Goal: Task Accomplishment & Management: Manage account settings

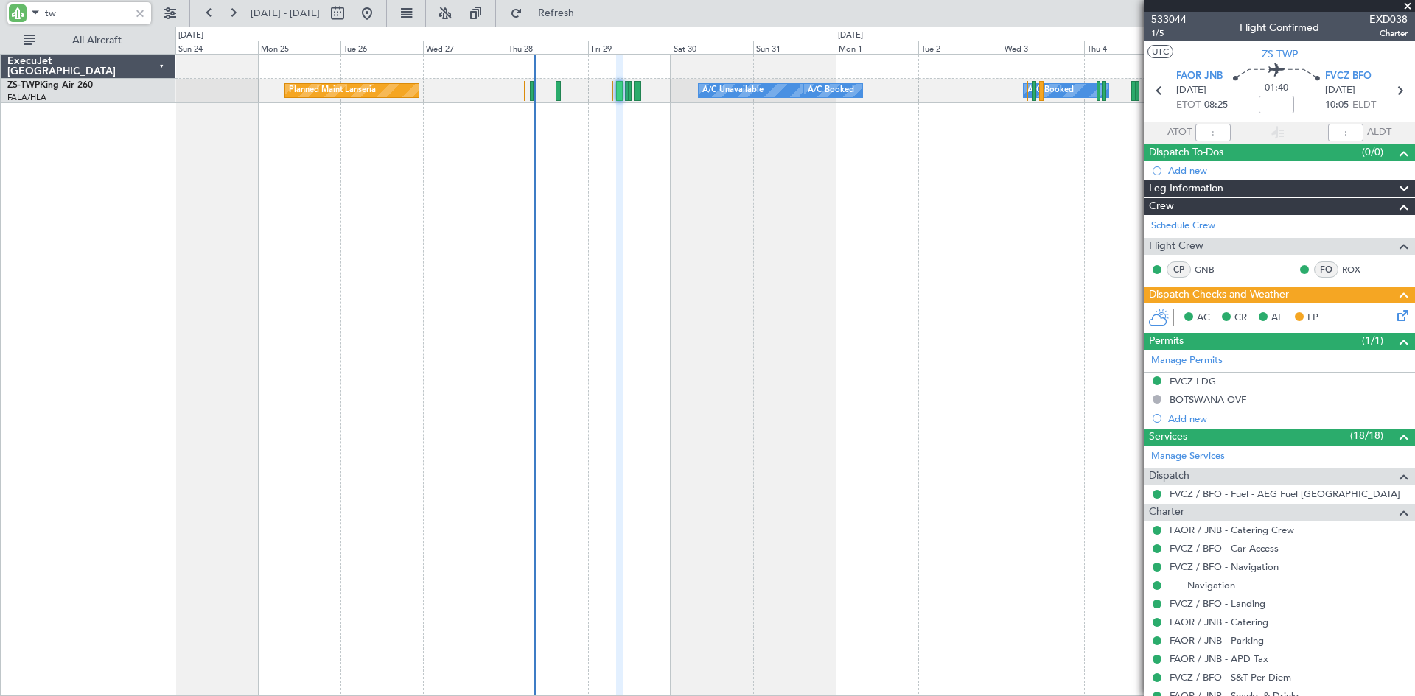
type input "t"
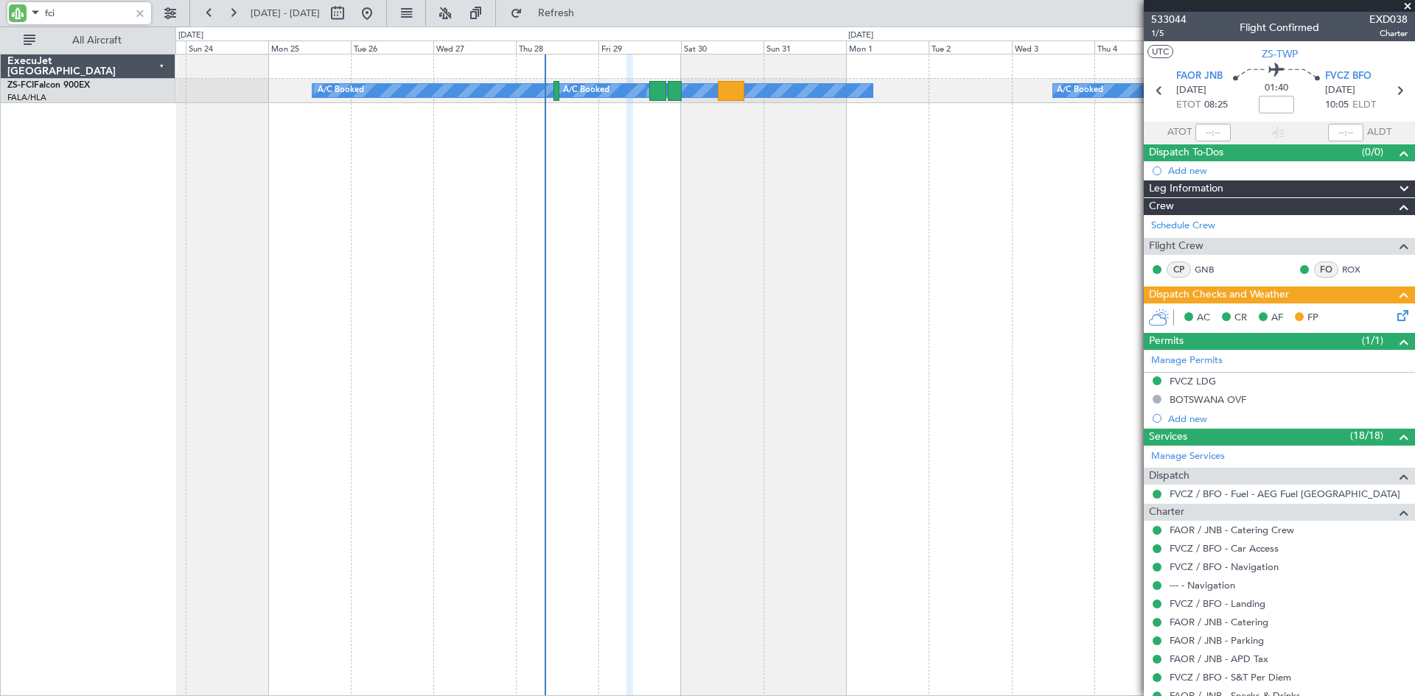
click at [953, 173] on div "A/C Booked A/C Booked A/C Booked A/C Booked A/C Booked A/C Booked A/C Booked A/…" at bounding box center [795, 375] width 1240 height 643
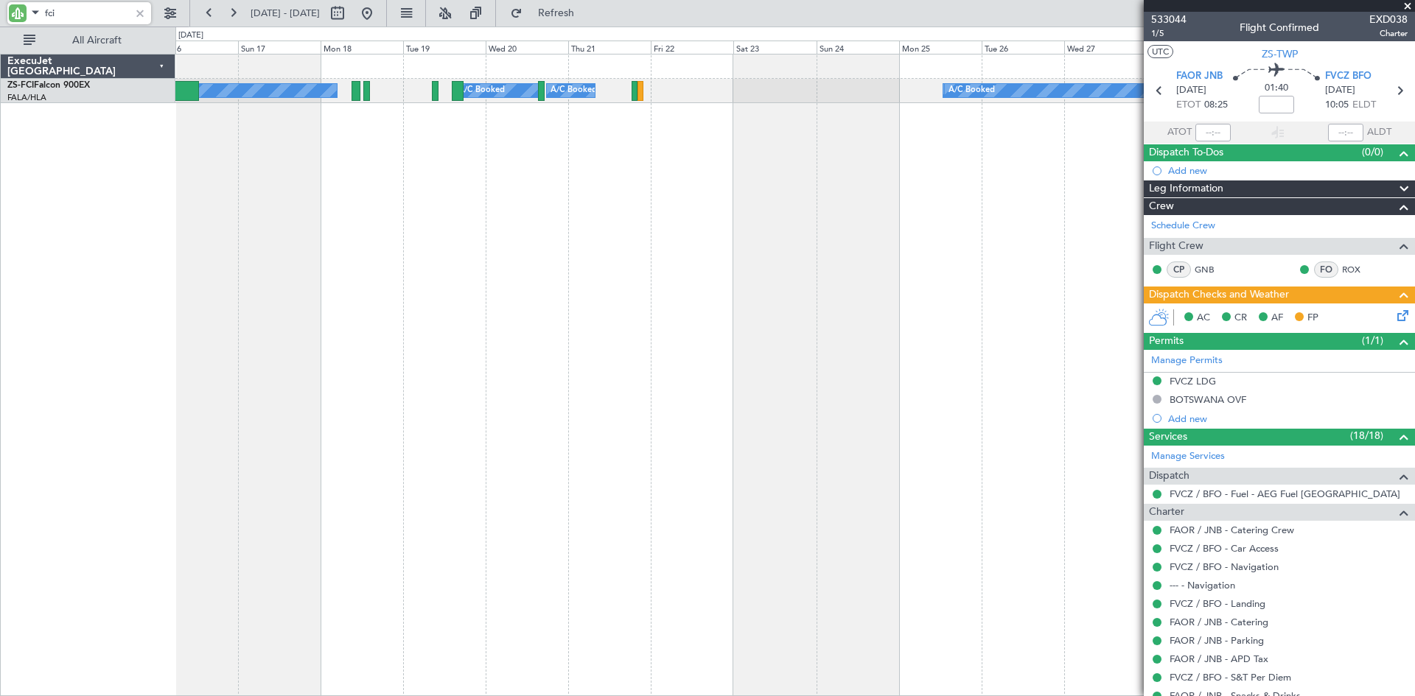
click at [819, 197] on div "A/C Booked A/C Booked A/C Booked A/C Booked A/C Booked A/C Booked A/C Booked A/…" at bounding box center [795, 375] width 1240 height 643
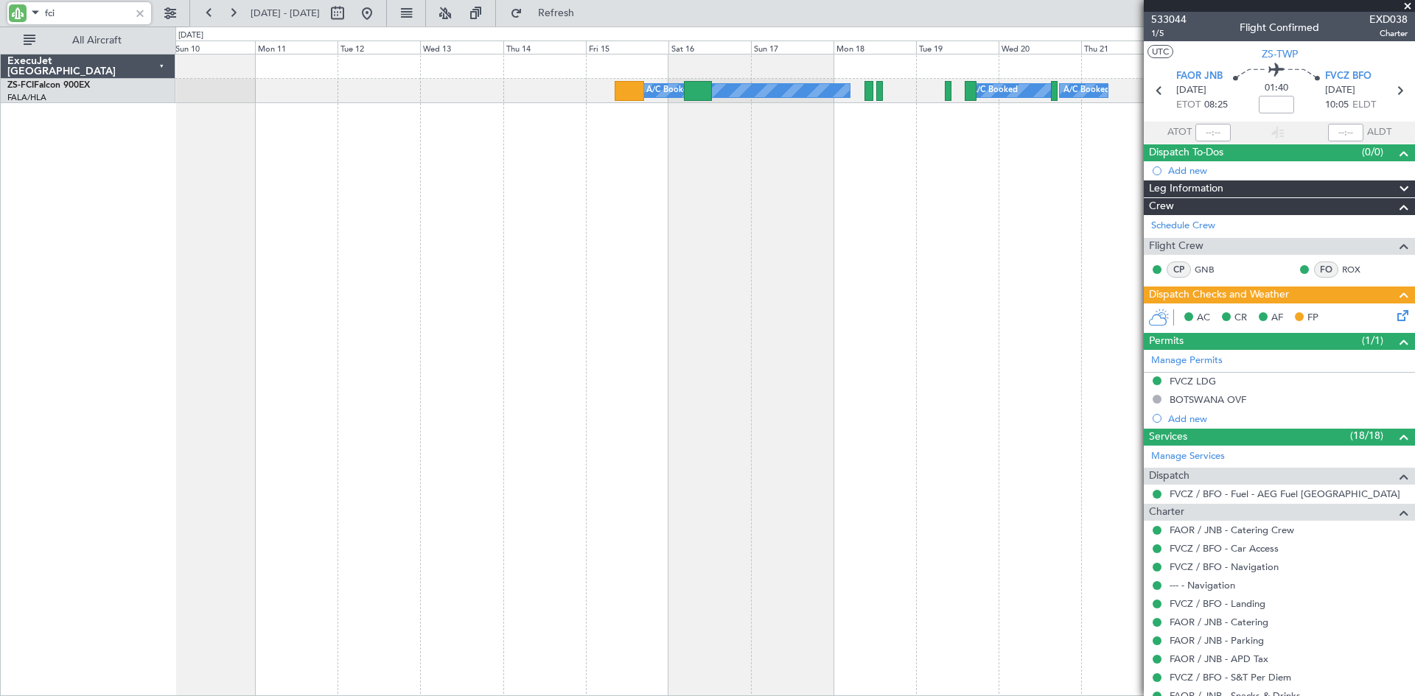
click at [783, 213] on div "A/C Booked A/C Booked A/C Booked A/C Booked A/C Booked A/C Booked A/C Booked" at bounding box center [795, 375] width 1240 height 643
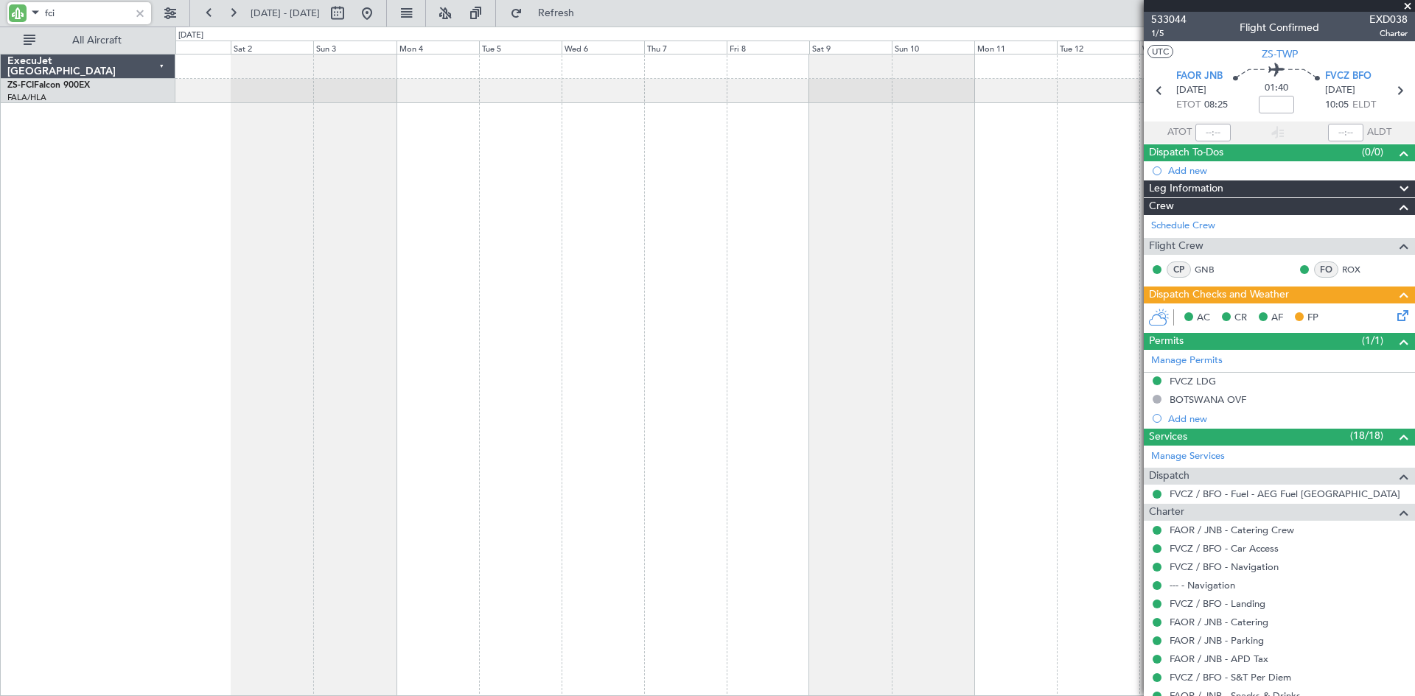
click at [685, 200] on div "A/C Booked A/C Booked A/C Booked" at bounding box center [795, 375] width 1240 height 643
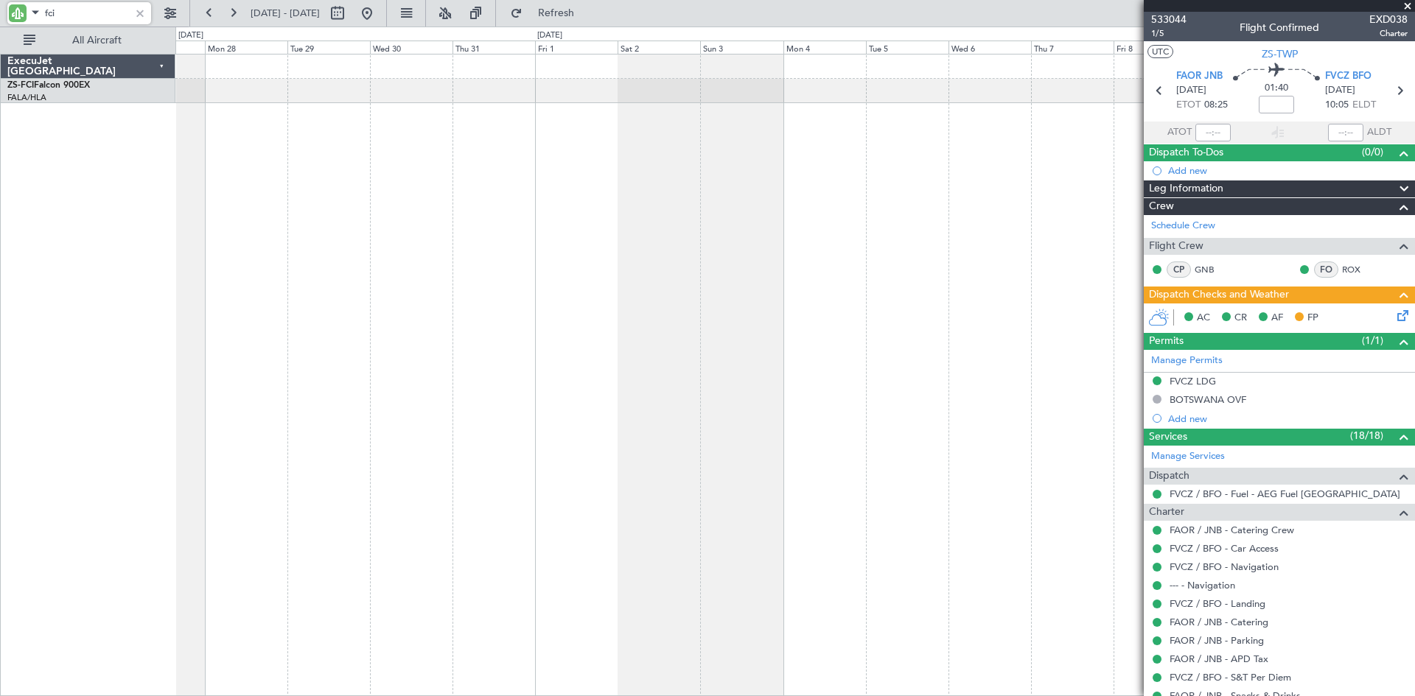
click at [637, 200] on div at bounding box center [795, 375] width 1240 height 643
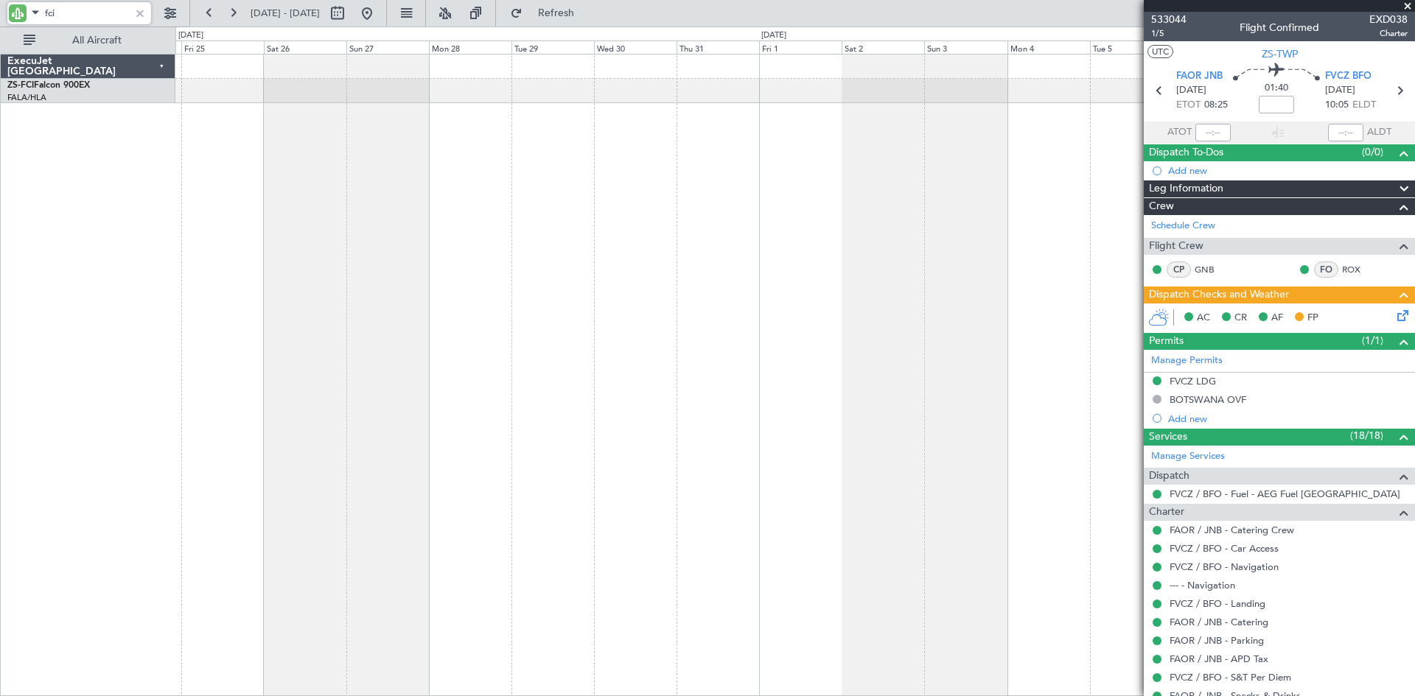
click at [554, 210] on div at bounding box center [795, 375] width 1240 height 643
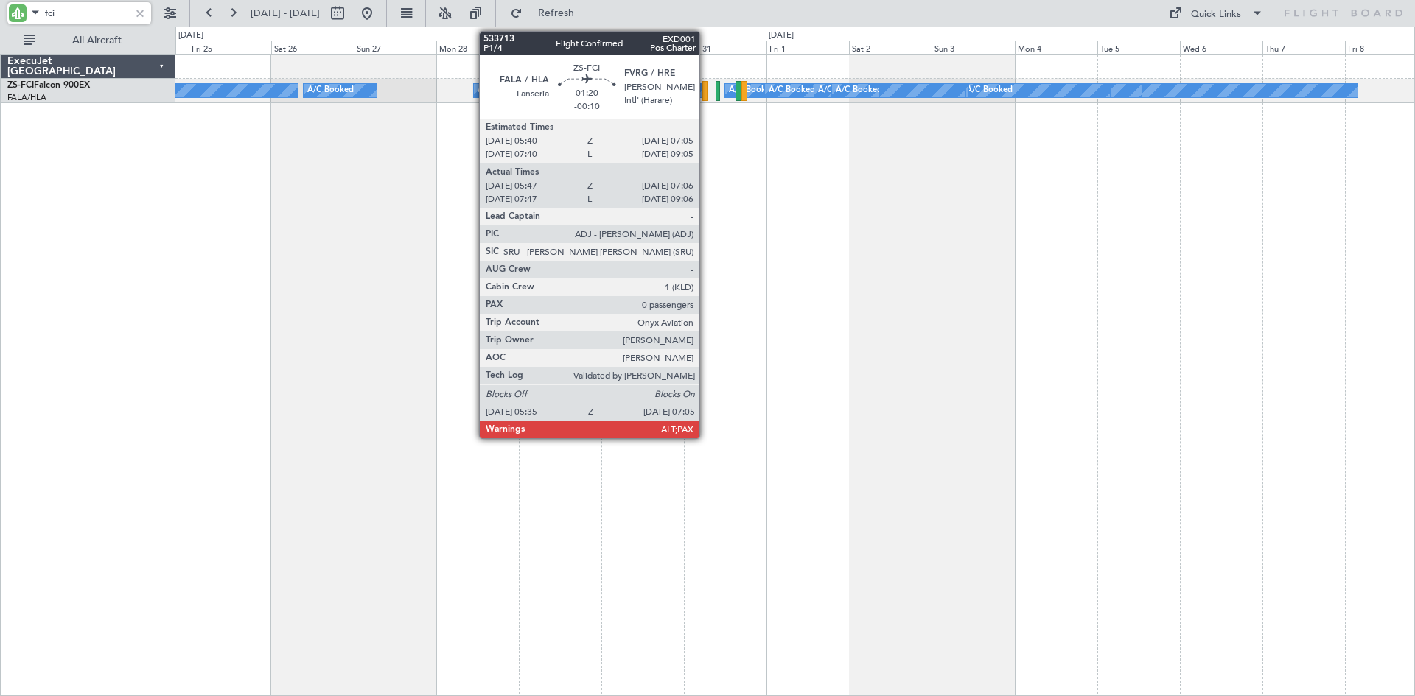
click at [706, 90] on div at bounding box center [705, 91] width 6 height 20
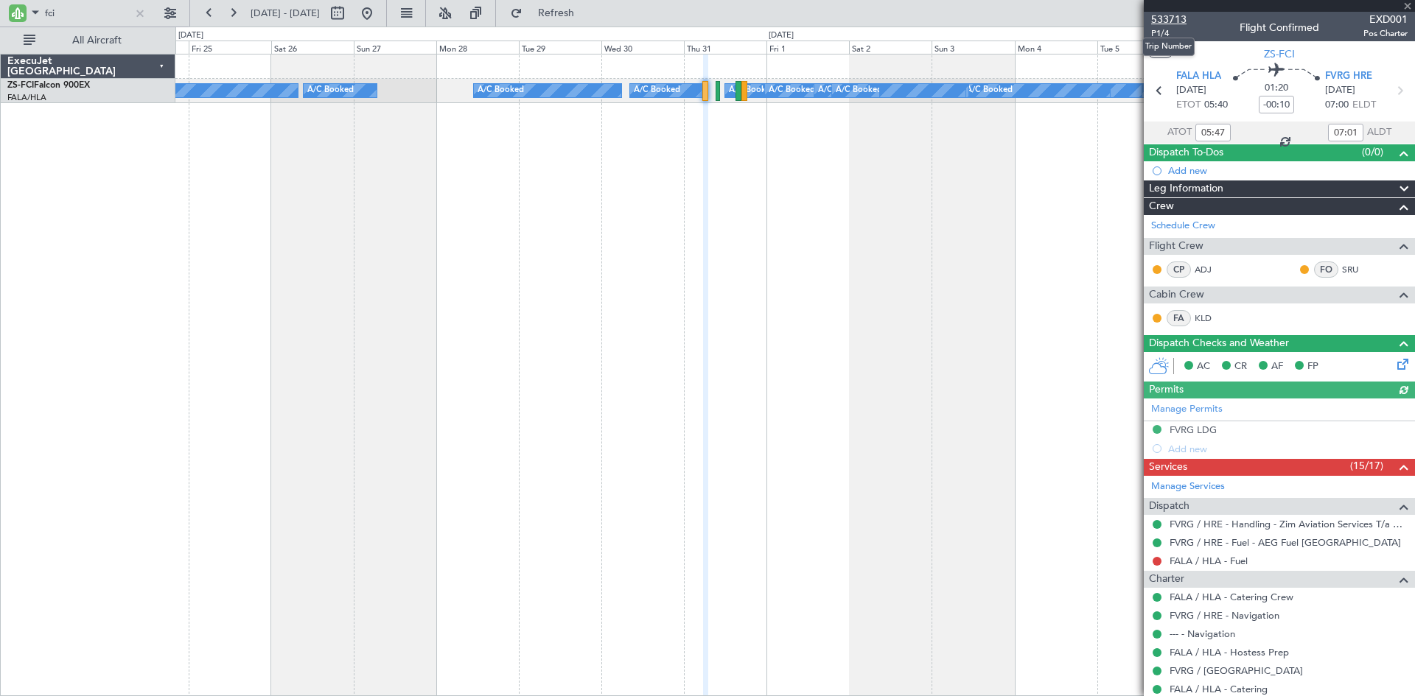
click at [1175, 18] on span "533713" at bounding box center [1168, 19] width 35 height 15
click at [379, 11] on button at bounding box center [367, 13] width 24 height 24
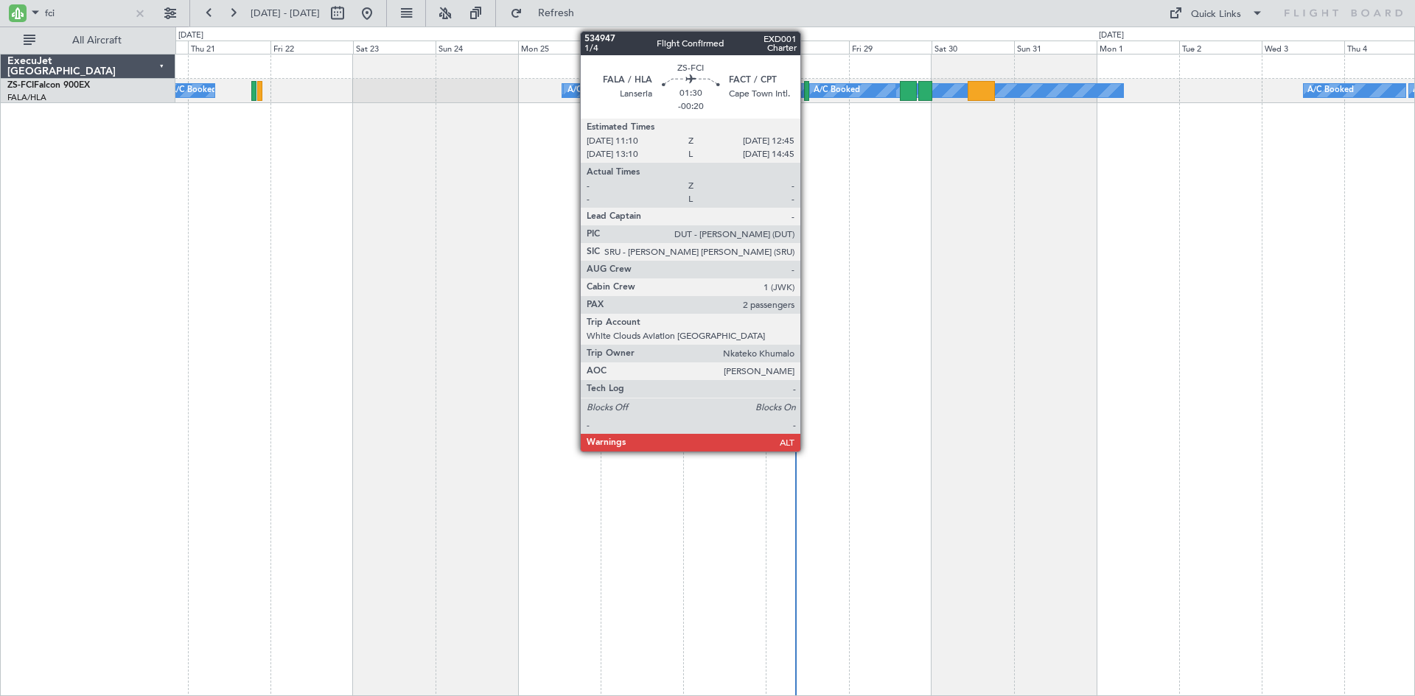
click at [807, 91] on div at bounding box center [807, 91] width 6 height 20
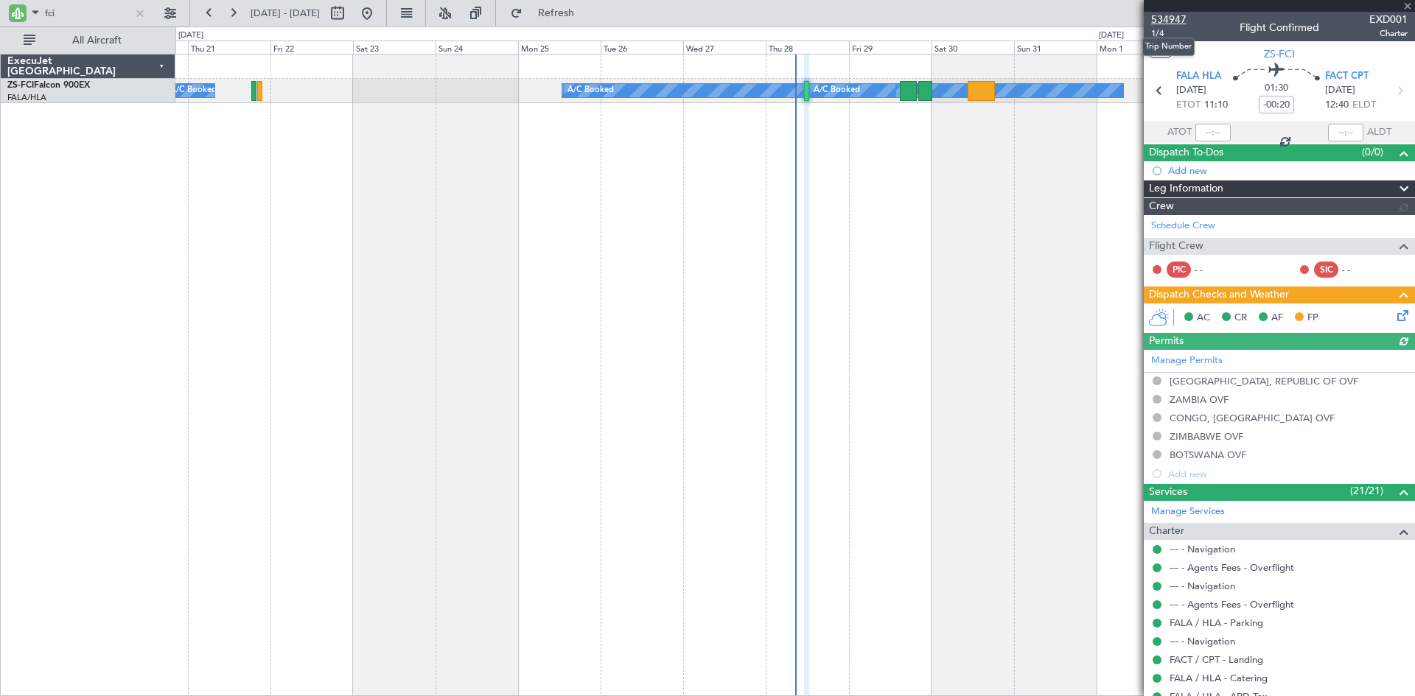
click at [1164, 16] on span "534947" at bounding box center [1168, 19] width 35 height 15
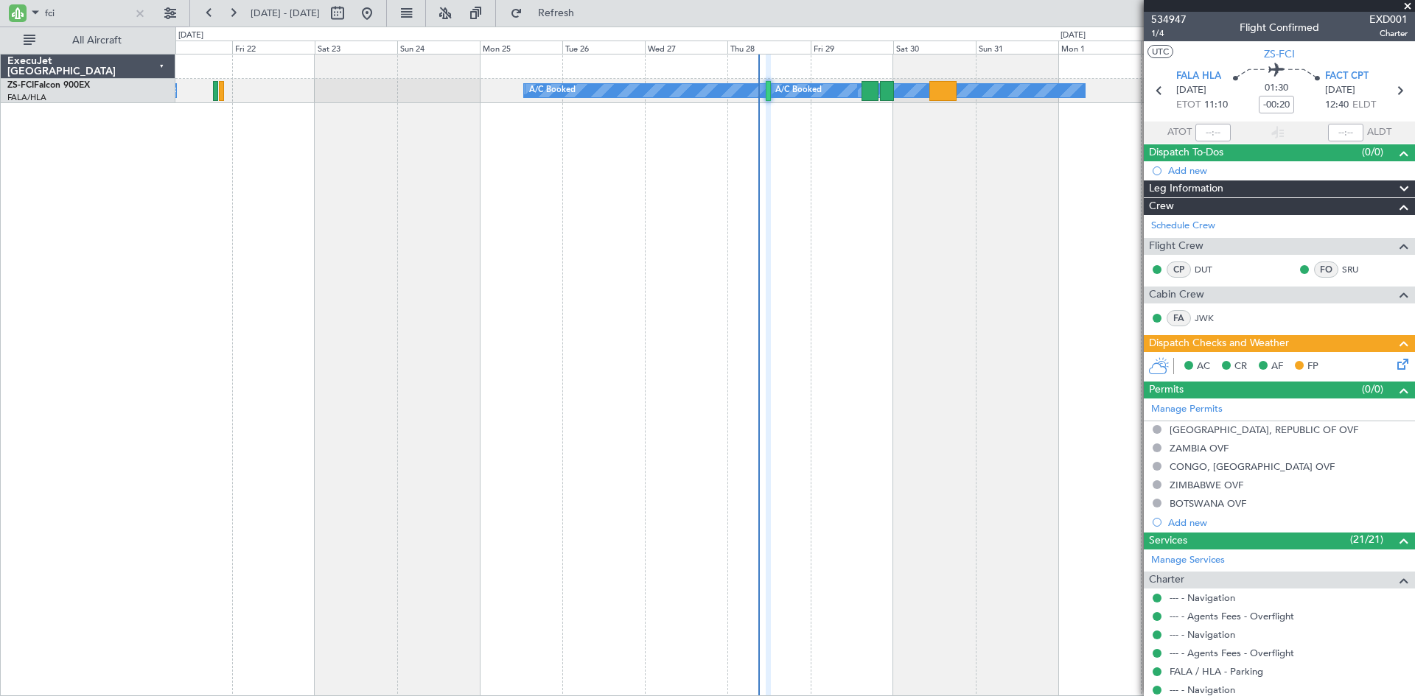
click at [808, 184] on div "A/C Booked A/C Booked A/C Booked A/C Booked A/C Booked A/C Booked A/C Booked A/…" at bounding box center [795, 375] width 1240 height 643
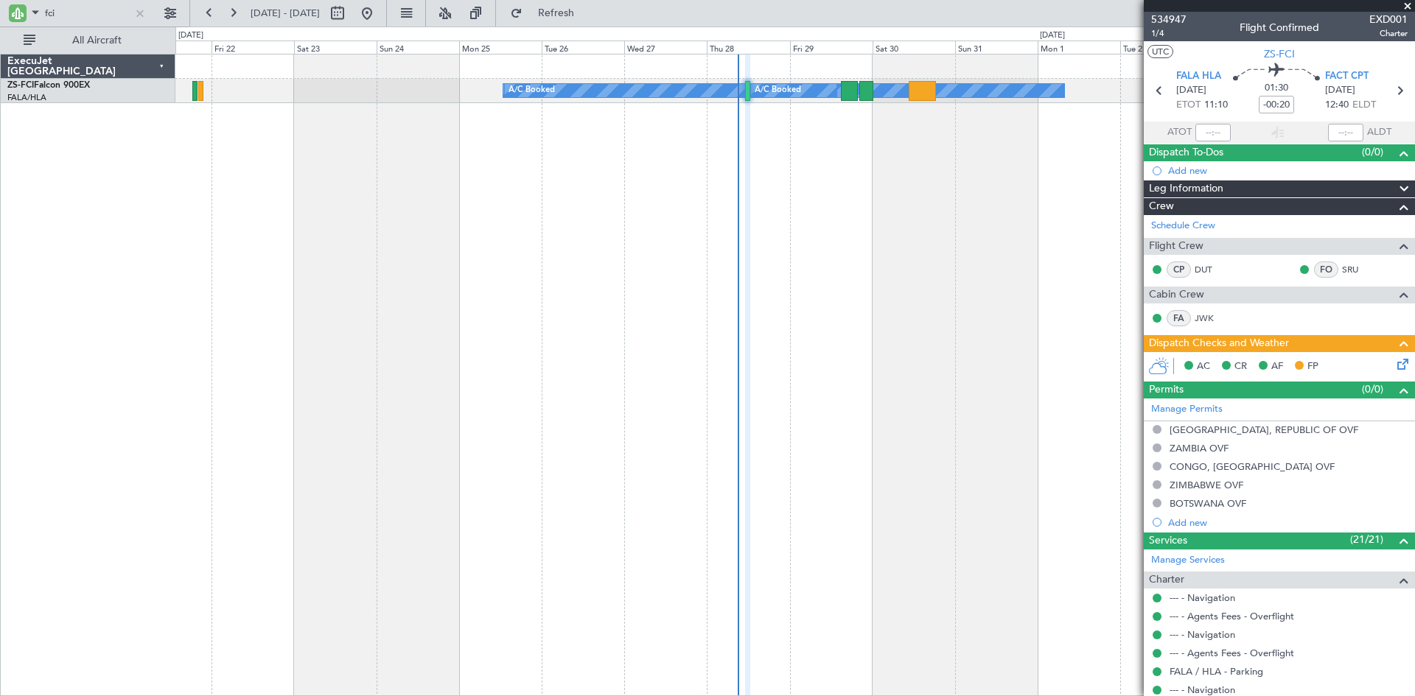
click at [774, 195] on div "A/C Booked A/C Booked A/C Booked A/C Booked A/C Booked A/C Booked A/C Booked A/…" at bounding box center [795, 375] width 1240 height 643
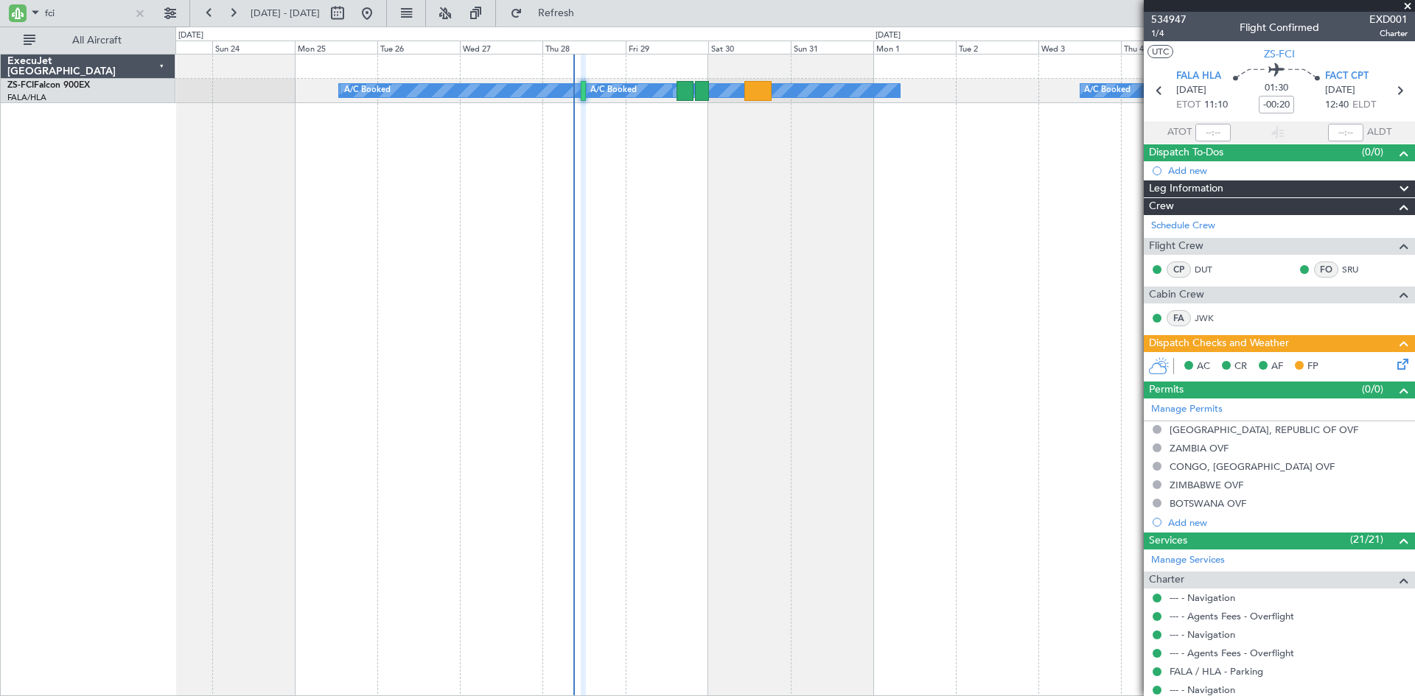
click at [747, 273] on div "A/C Booked A/C Booked A/C Booked A/C Booked A/C Booked A/C Booked A/C Booked A/…" at bounding box center [795, 375] width 1240 height 643
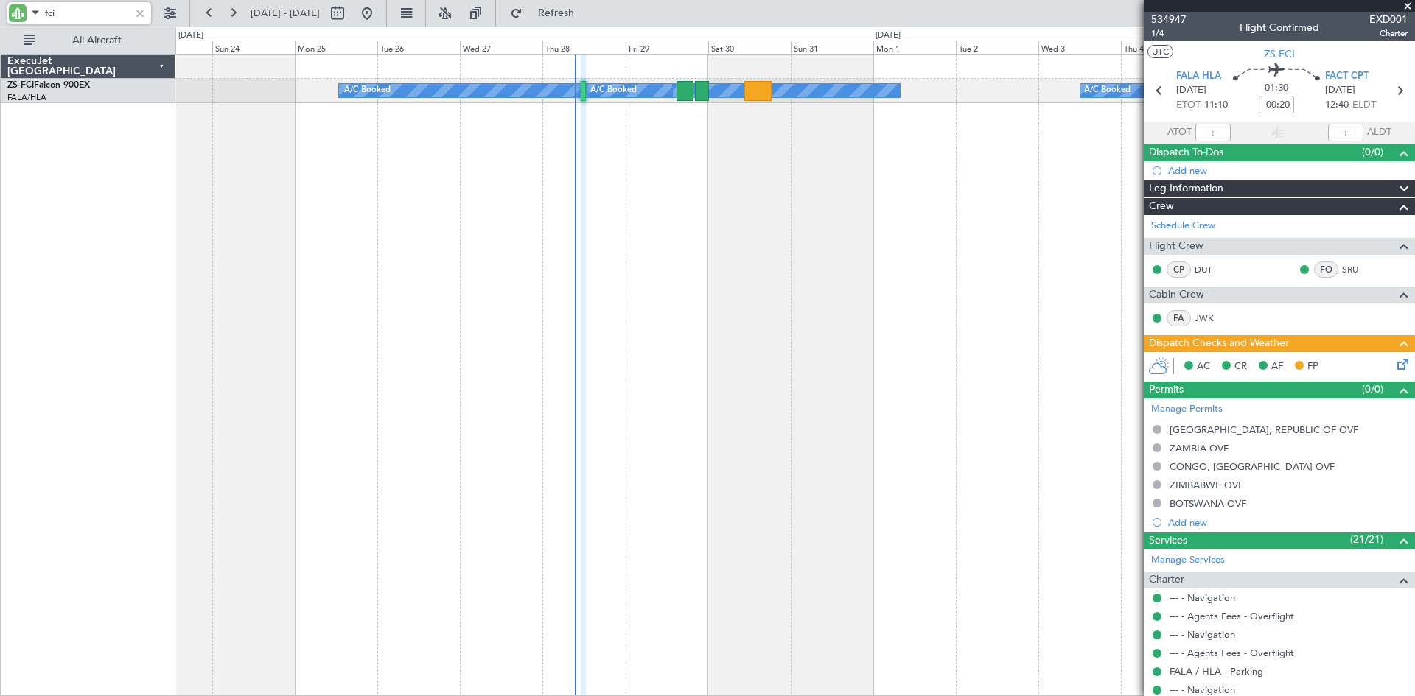
click at [73, 14] on input "fci" at bounding box center [87, 13] width 85 height 22
type input "f"
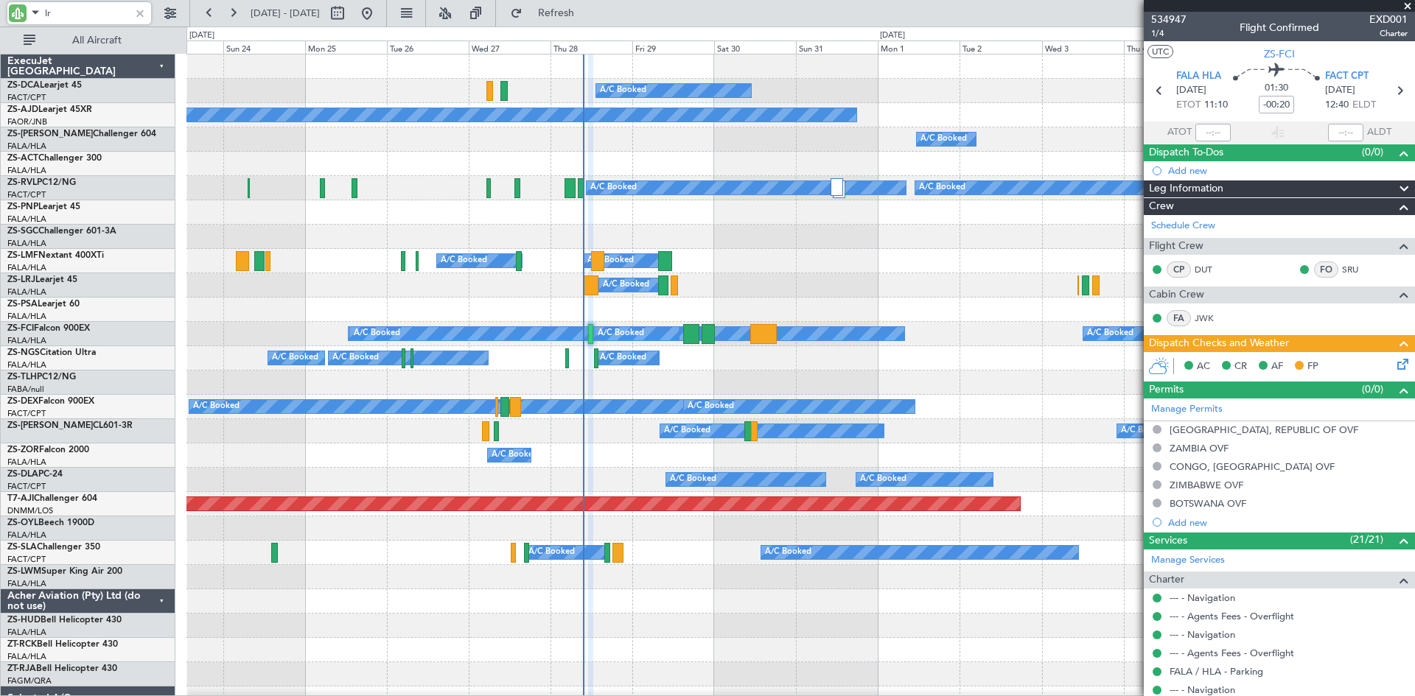
type input "lrj"
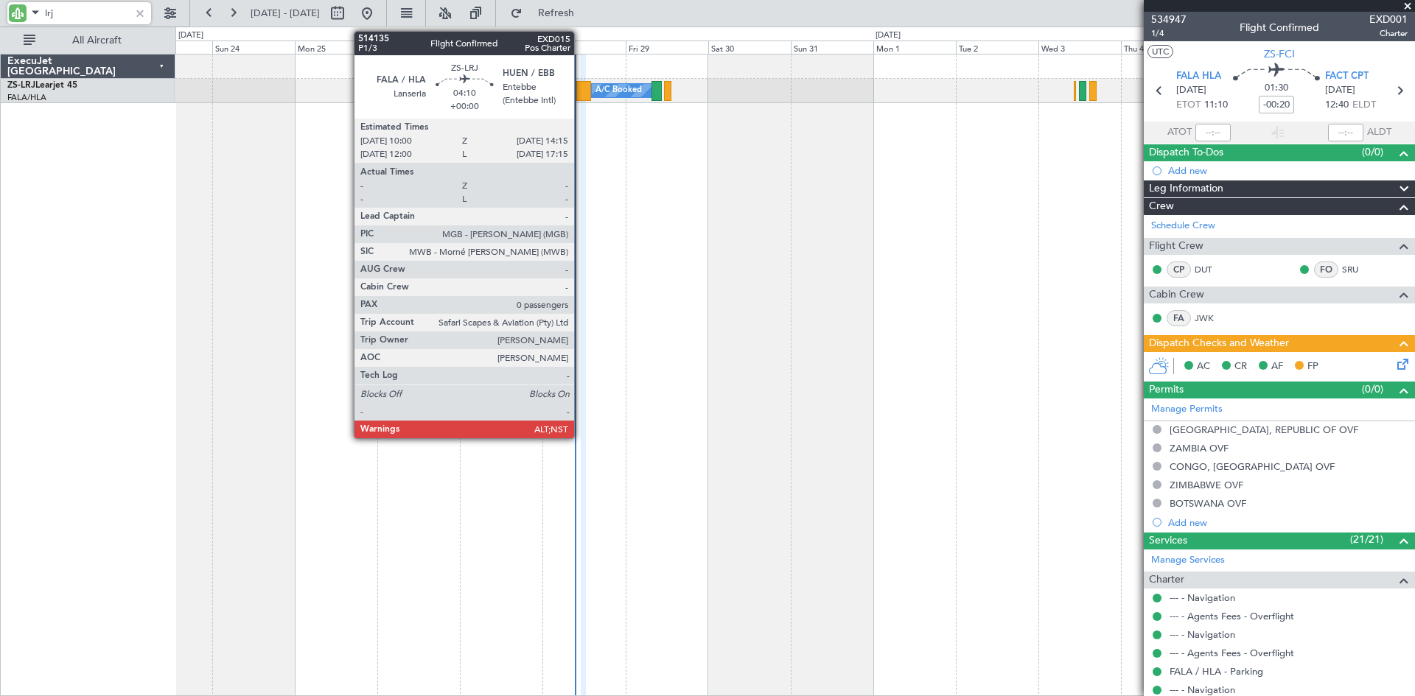
click at [581, 89] on div at bounding box center [583, 91] width 15 height 20
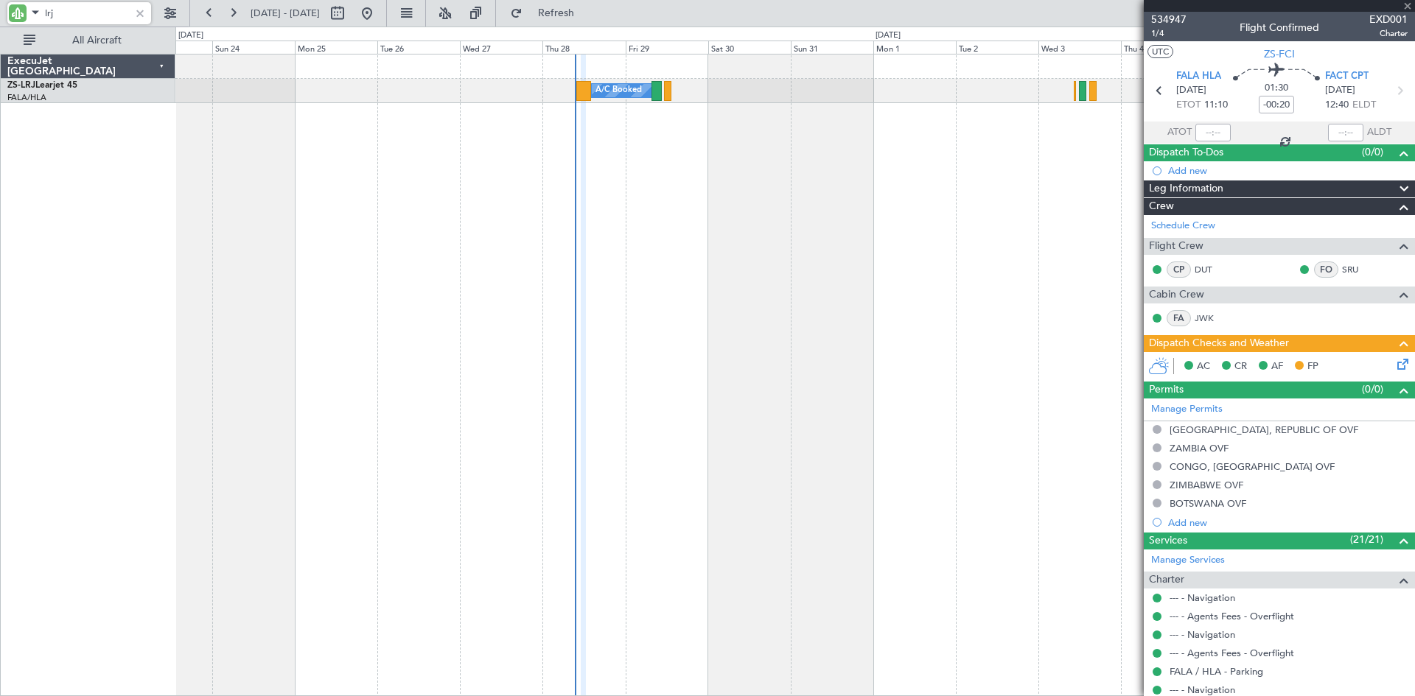
type input "0"
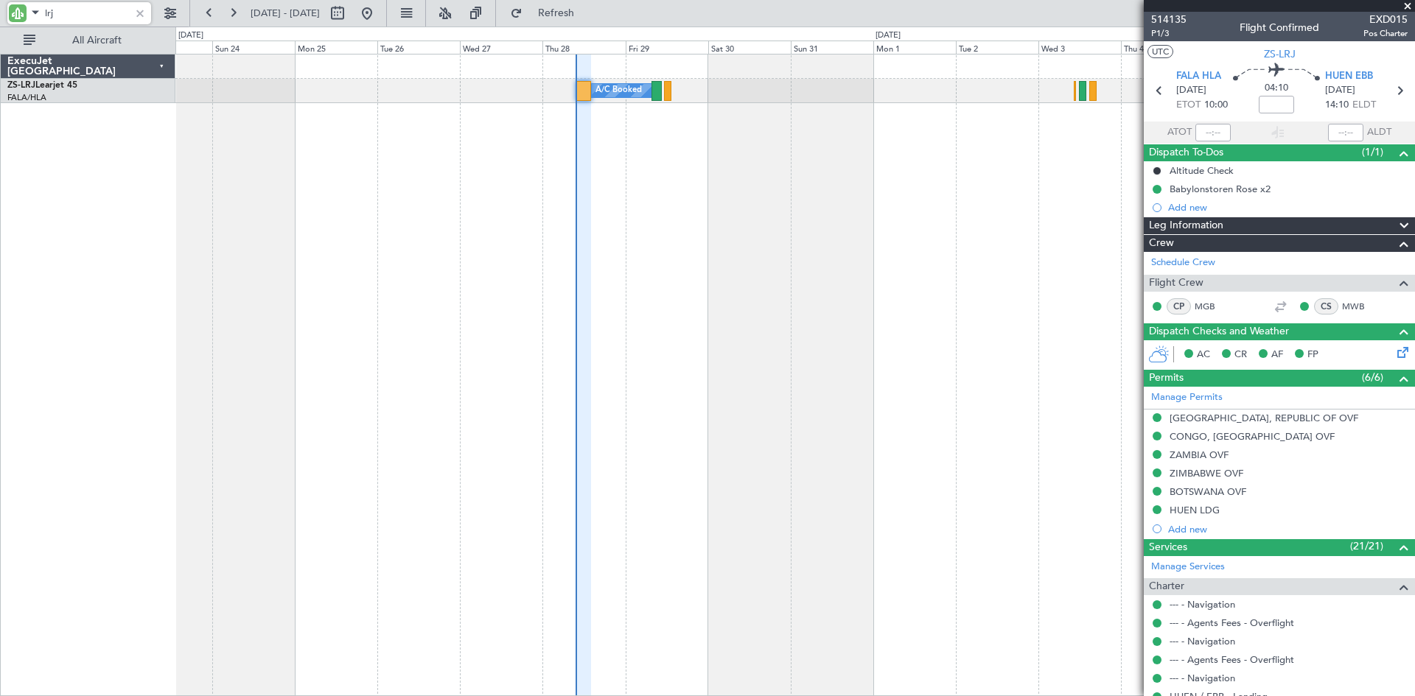
click at [84, 17] on input "lrj" at bounding box center [87, 13] width 85 height 22
type input "l"
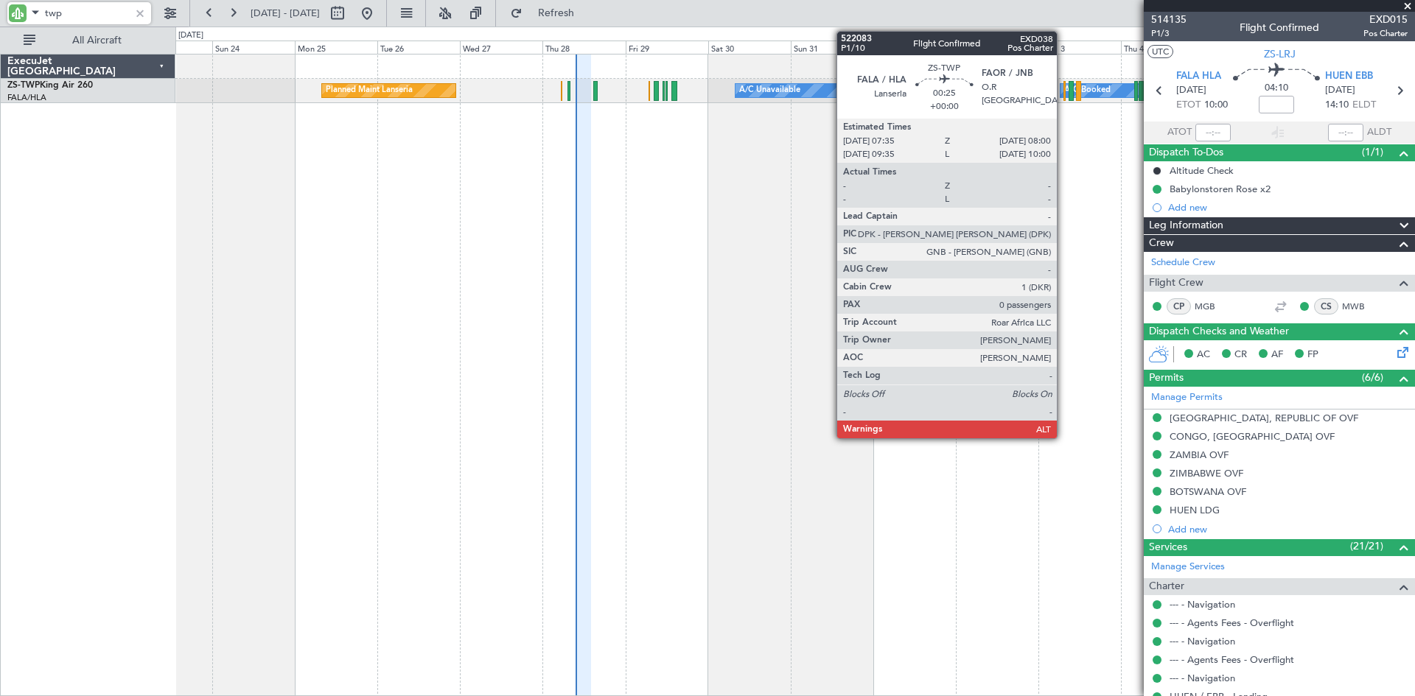
click at [1063, 90] on div at bounding box center [1063, 91] width 1 height 20
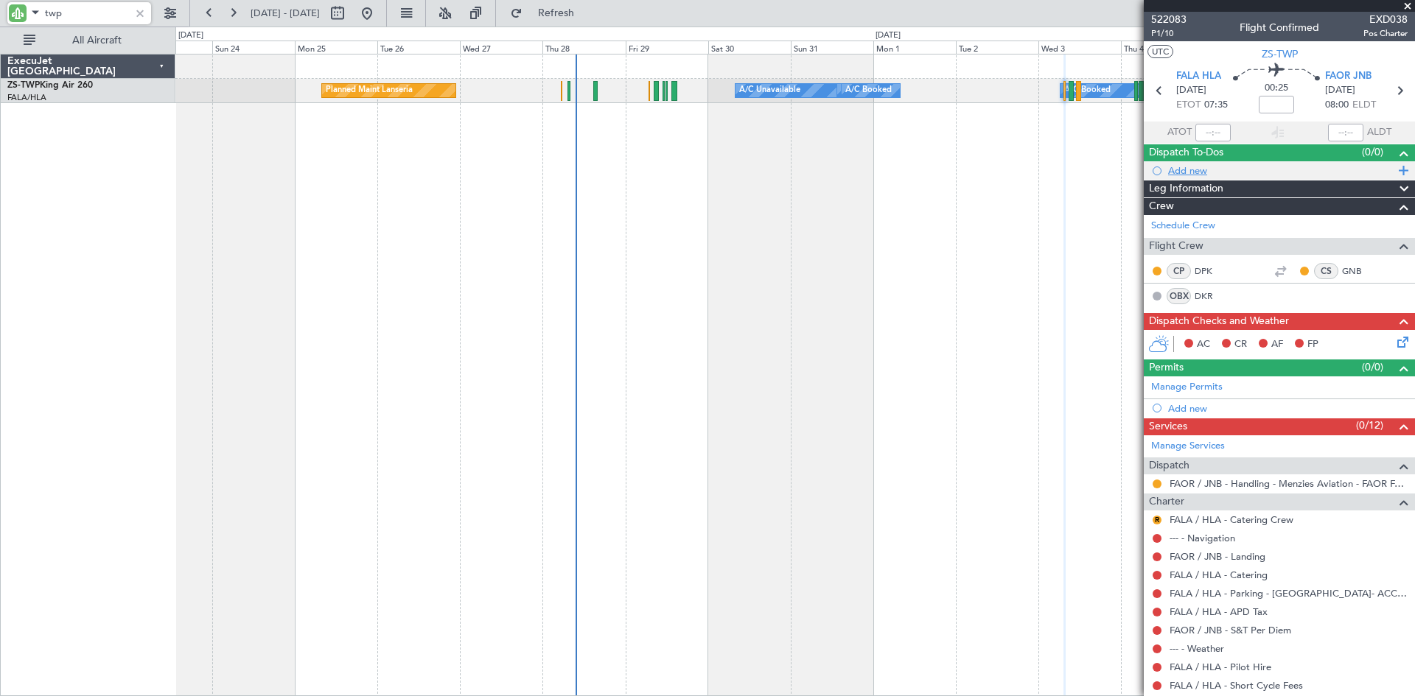
type input "twp"
click at [1400, 169] on span at bounding box center [1400, 170] width 13 height 19
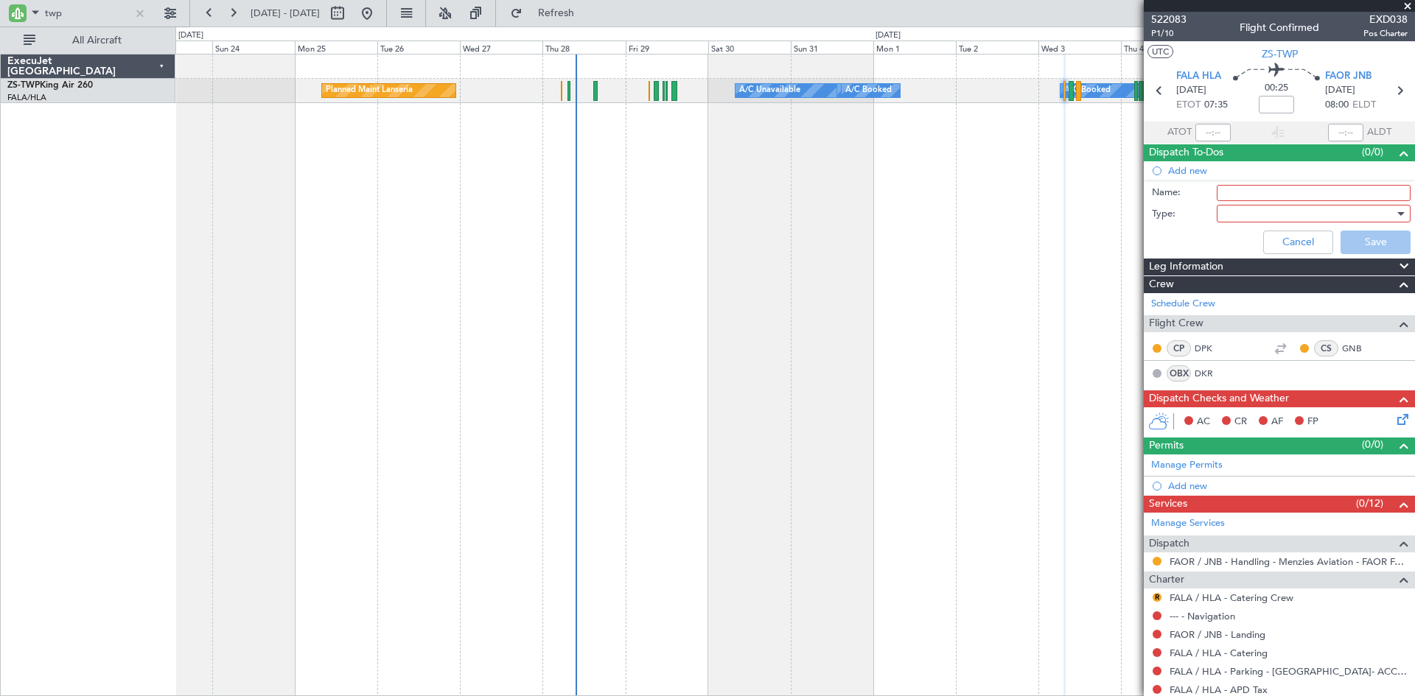
click at [1394, 214] on div at bounding box center [1314, 214] width 194 height 18
click at [1258, 246] on span "Generic" at bounding box center [1306, 244] width 172 height 22
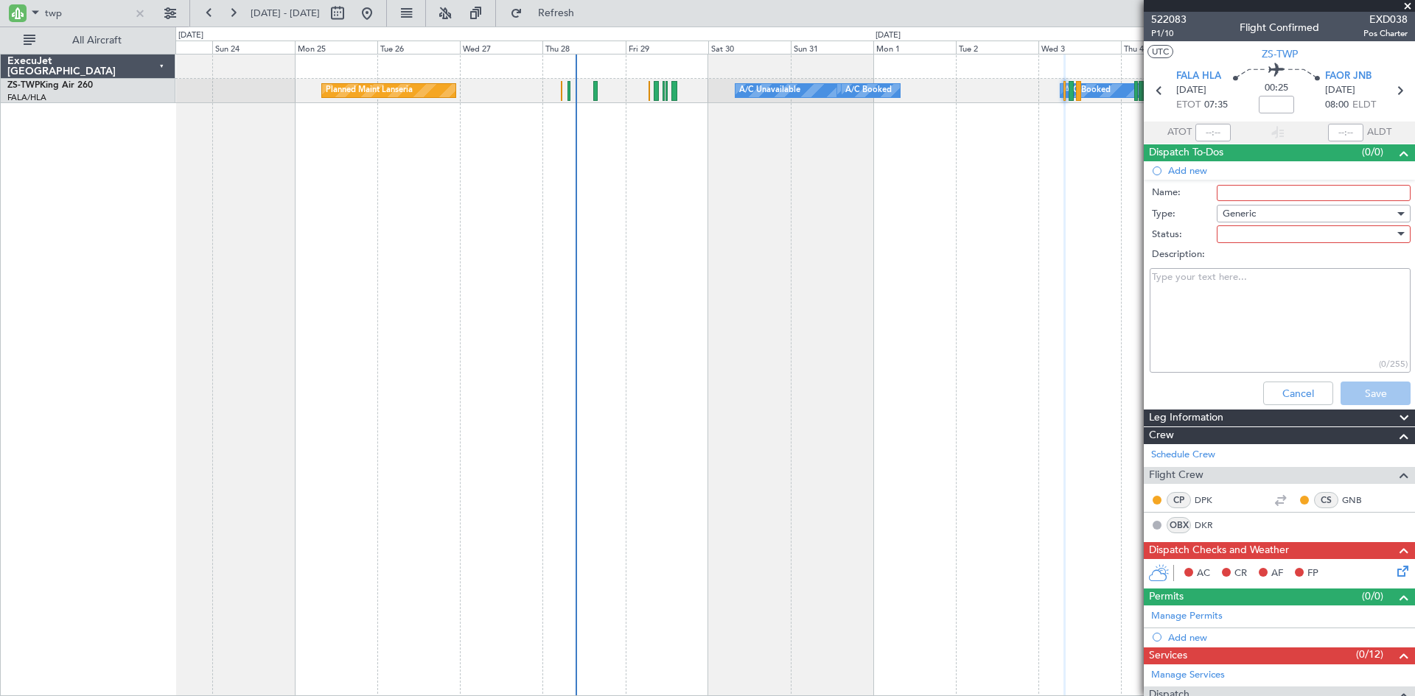
click at [1234, 190] on input "Name:" at bounding box center [1314, 193] width 194 height 16
click at [1234, 234] on div at bounding box center [1309, 234] width 172 height 22
click at [1234, 234] on div at bounding box center [707, 348] width 1415 height 696
drag, startPoint x: 1289, startPoint y: 193, endPoint x: 1185, endPoint y: 193, distance: 103.9
click at [1185, 193] on div "Name: [PERSON_NAME]" at bounding box center [1279, 193] width 286 height 22
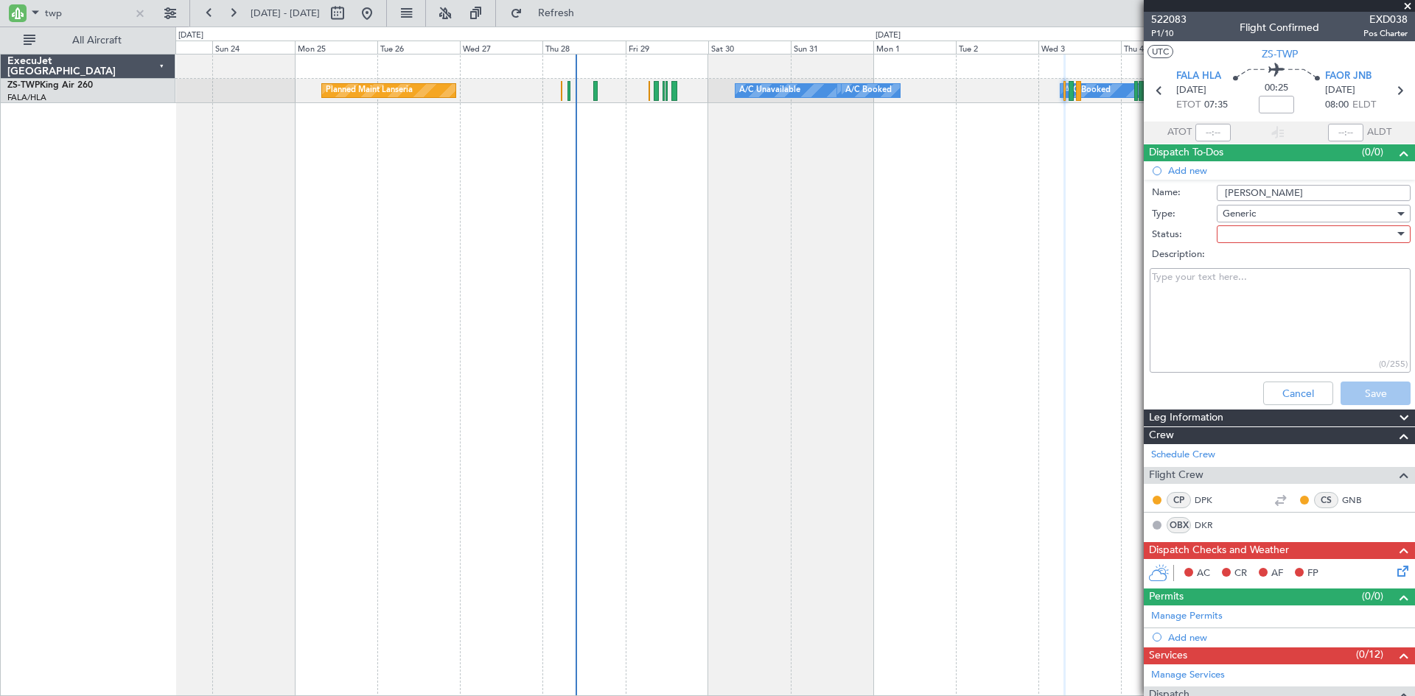
click at [1296, 194] on input "[PERSON_NAME]" at bounding box center [1314, 193] width 194 height 16
type input "B"
type input "Roar Carpet"
click at [1285, 302] on textarea "Description:" at bounding box center [1280, 320] width 261 height 105
click at [1271, 325] on textarea "Please load on board." at bounding box center [1280, 320] width 261 height 105
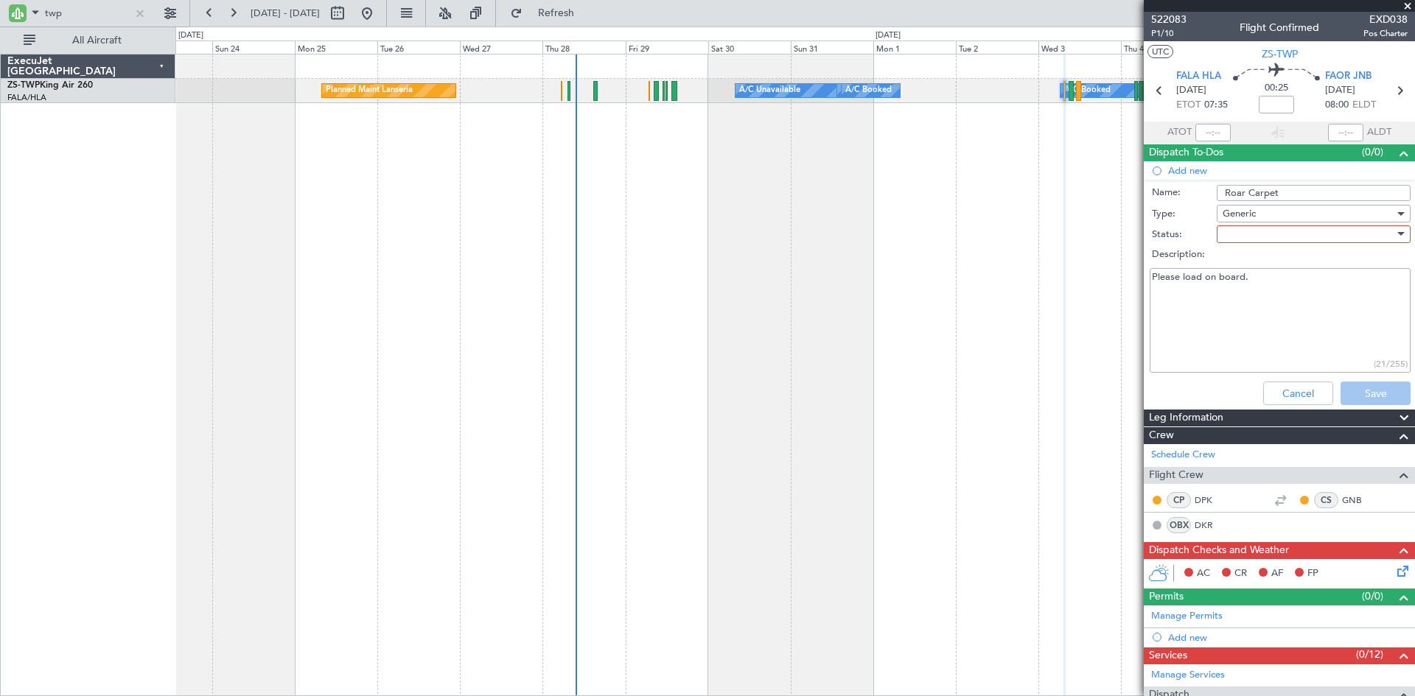
type textarea "Please load on board."
click at [1279, 239] on div at bounding box center [1309, 234] width 172 height 22
click at [1271, 259] on span "Not Started" at bounding box center [1306, 264] width 172 height 22
click at [1367, 388] on button "Save" at bounding box center [1376, 394] width 70 height 24
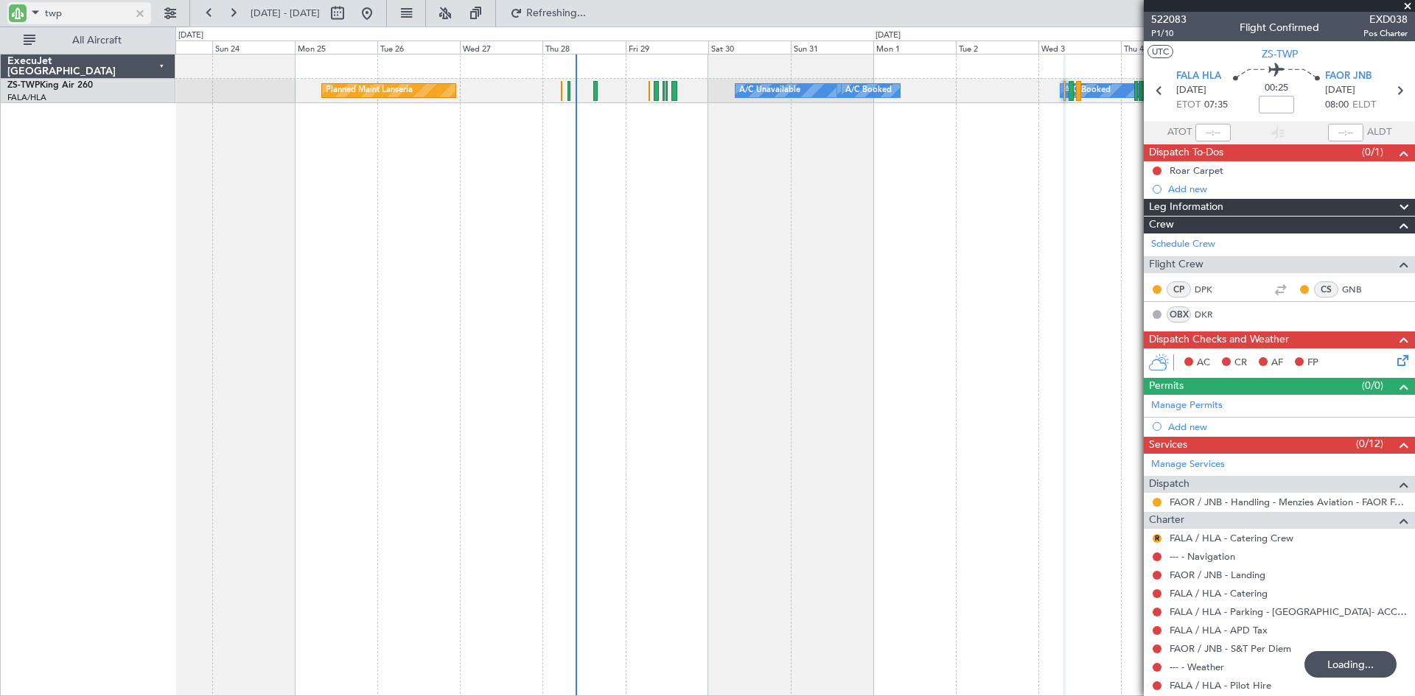
click at [98, 13] on input "twp" at bounding box center [87, 13] width 85 height 22
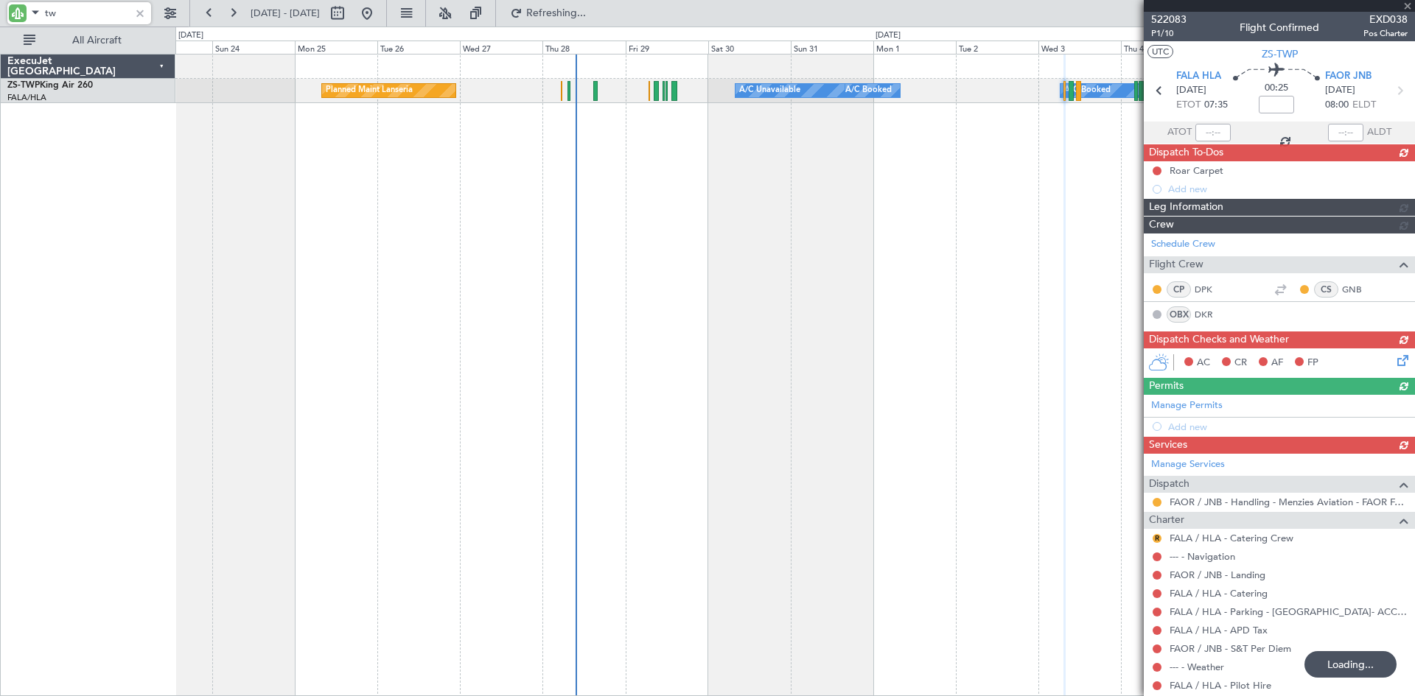
type input "t"
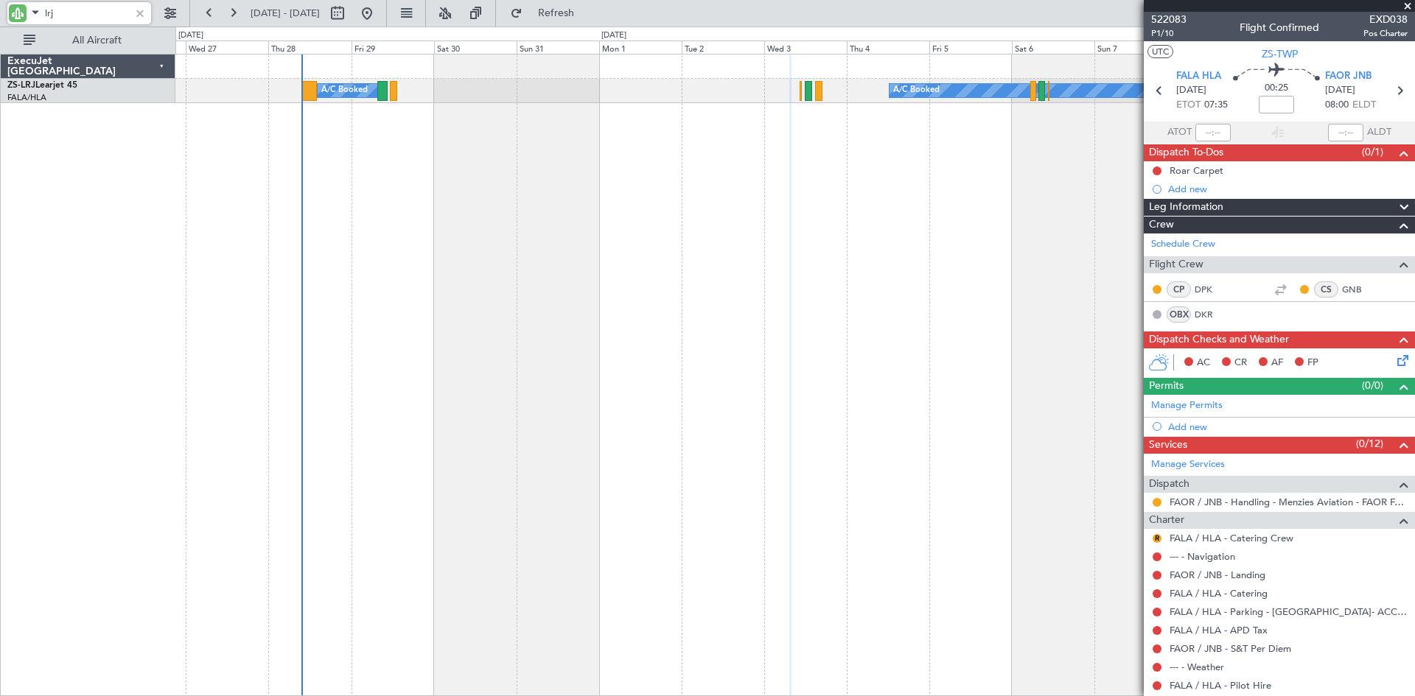
click at [724, 264] on div "A/C Booked A/C Booked A/C Booked" at bounding box center [795, 375] width 1240 height 643
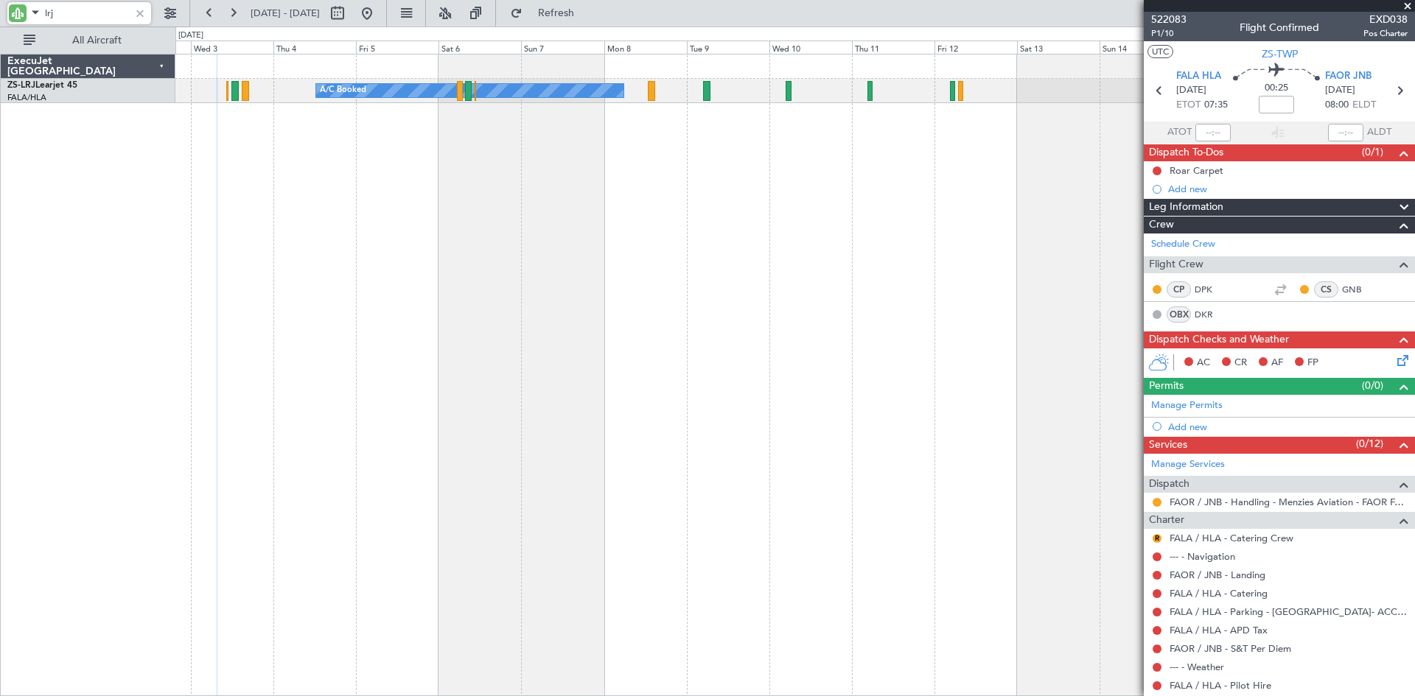
click at [483, 167] on div "A/C Booked" at bounding box center [795, 375] width 1240 height 643
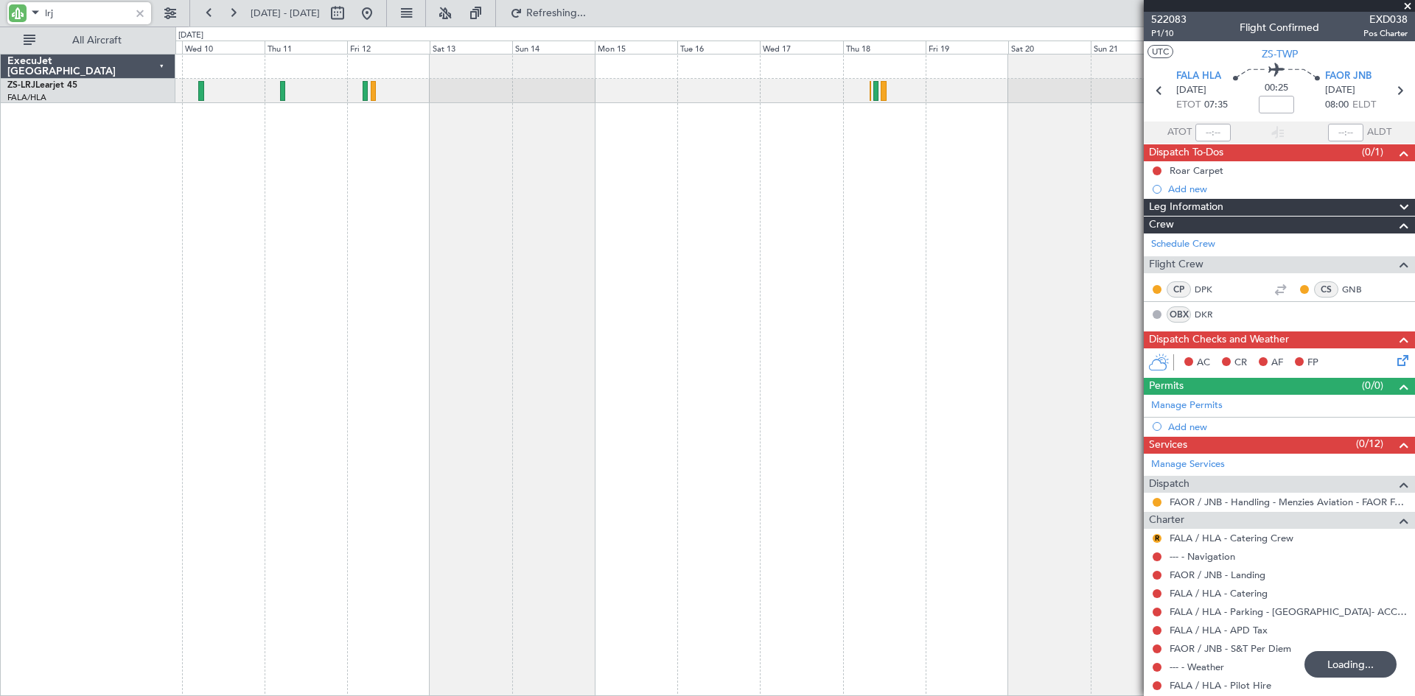
click at [448, 172] on div "A/C Booked" at bounding box center [795, 375] width 1240 height 643
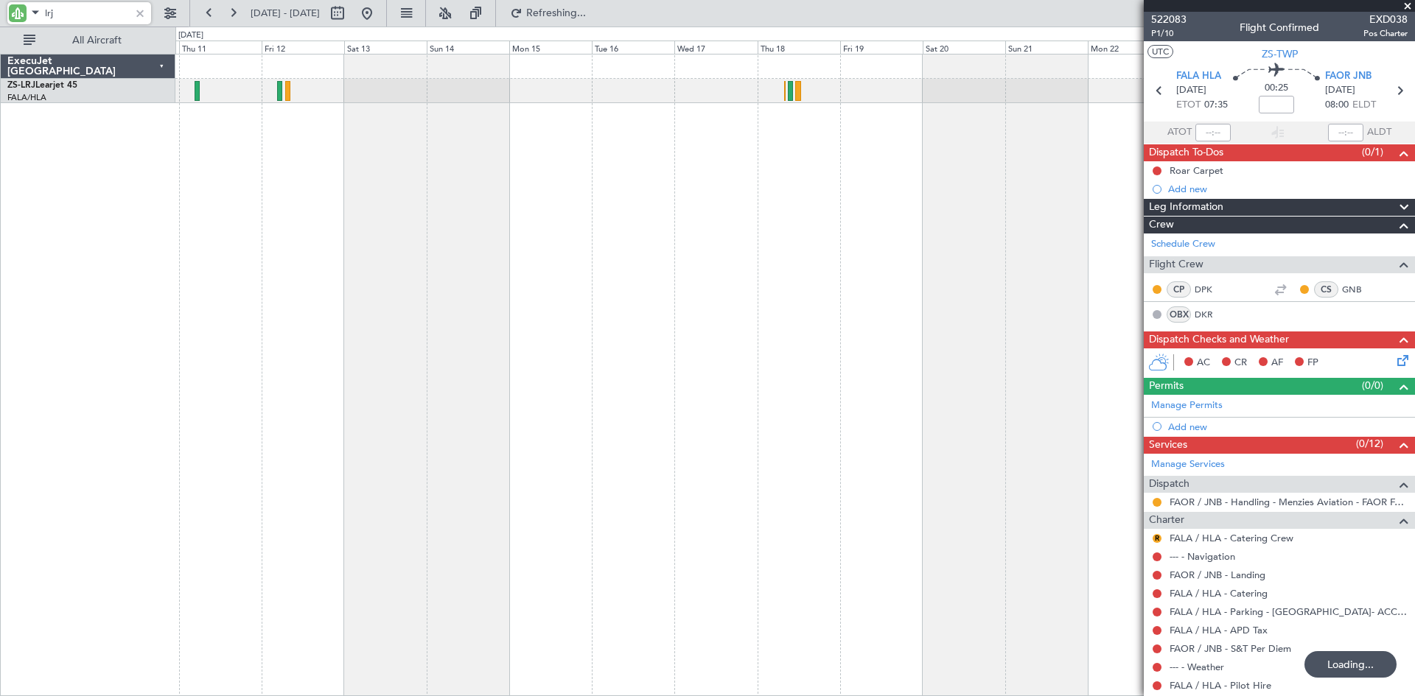
click at [444, 161] on div "A/C Booked" at bounding box center [795, 375] width 1240 height 643
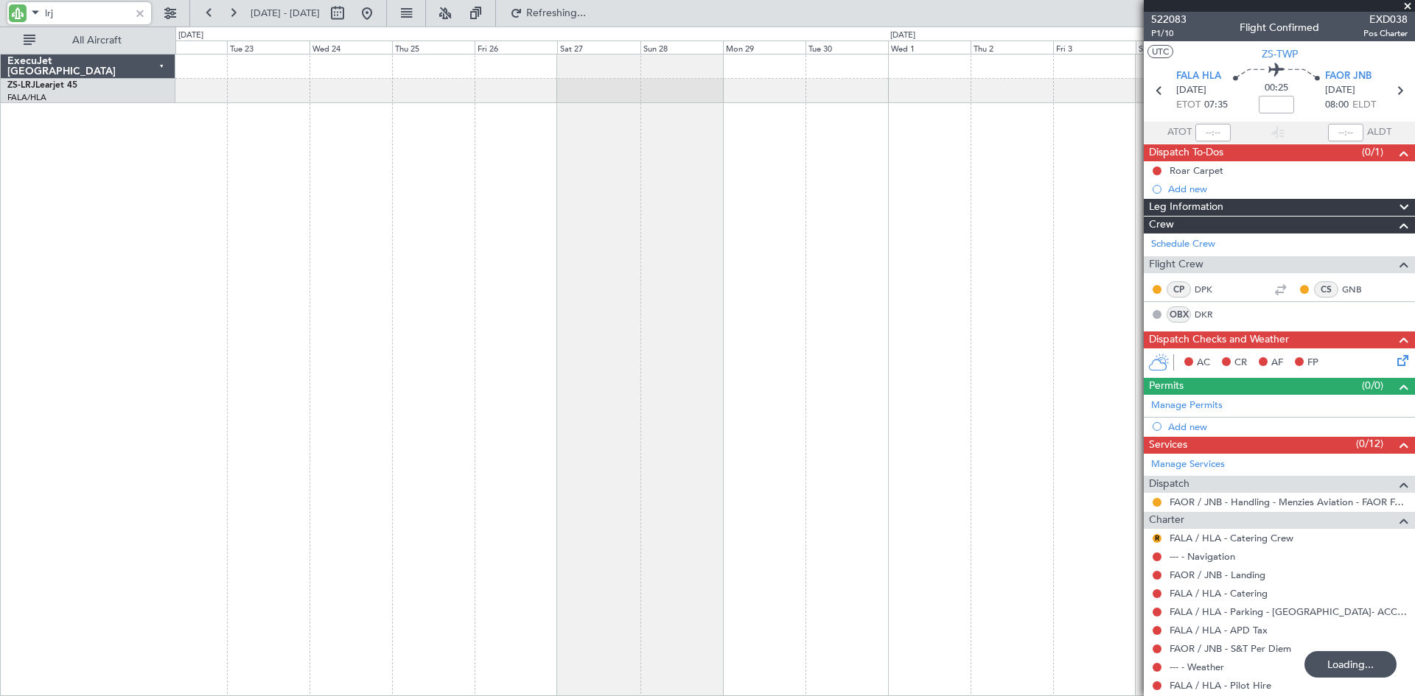
click at [461, 161] on div at bounding box center [795, 375] width 1240 height 643
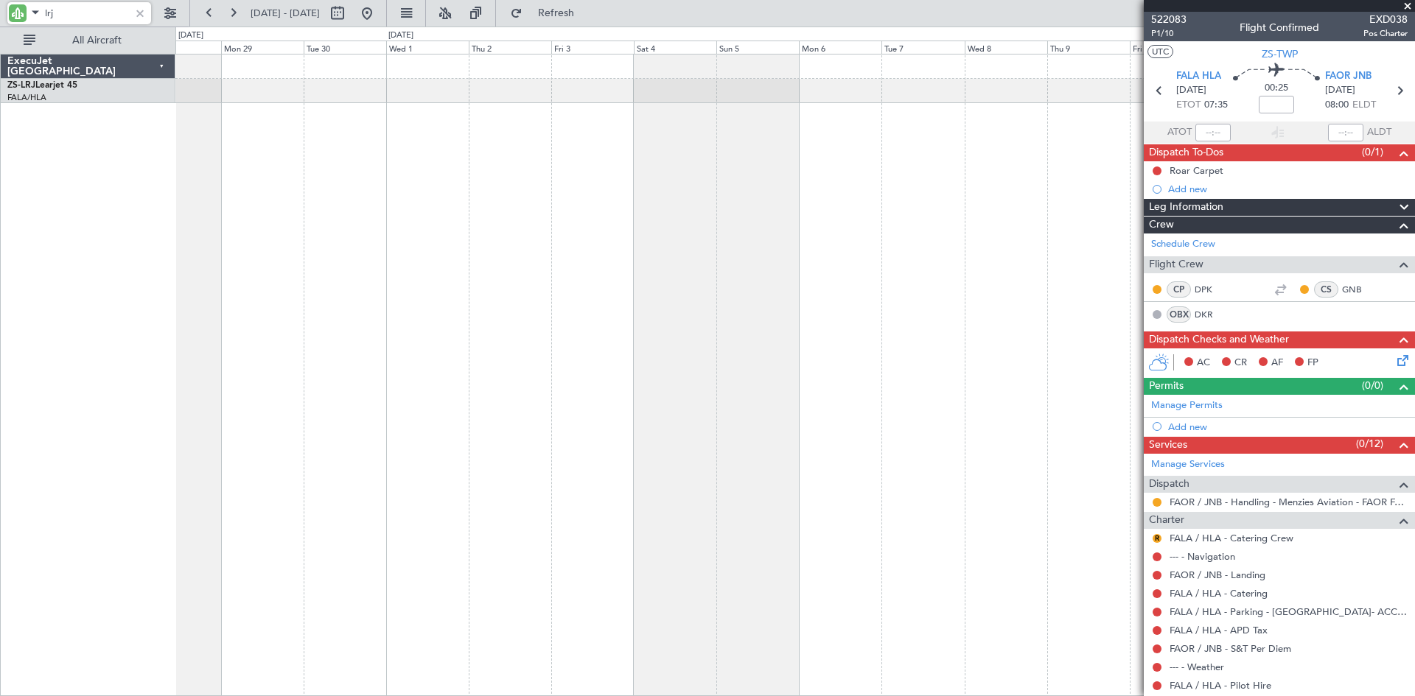
click at [496, 158] on div at bounding box center [795, 375] width 1240 height 643
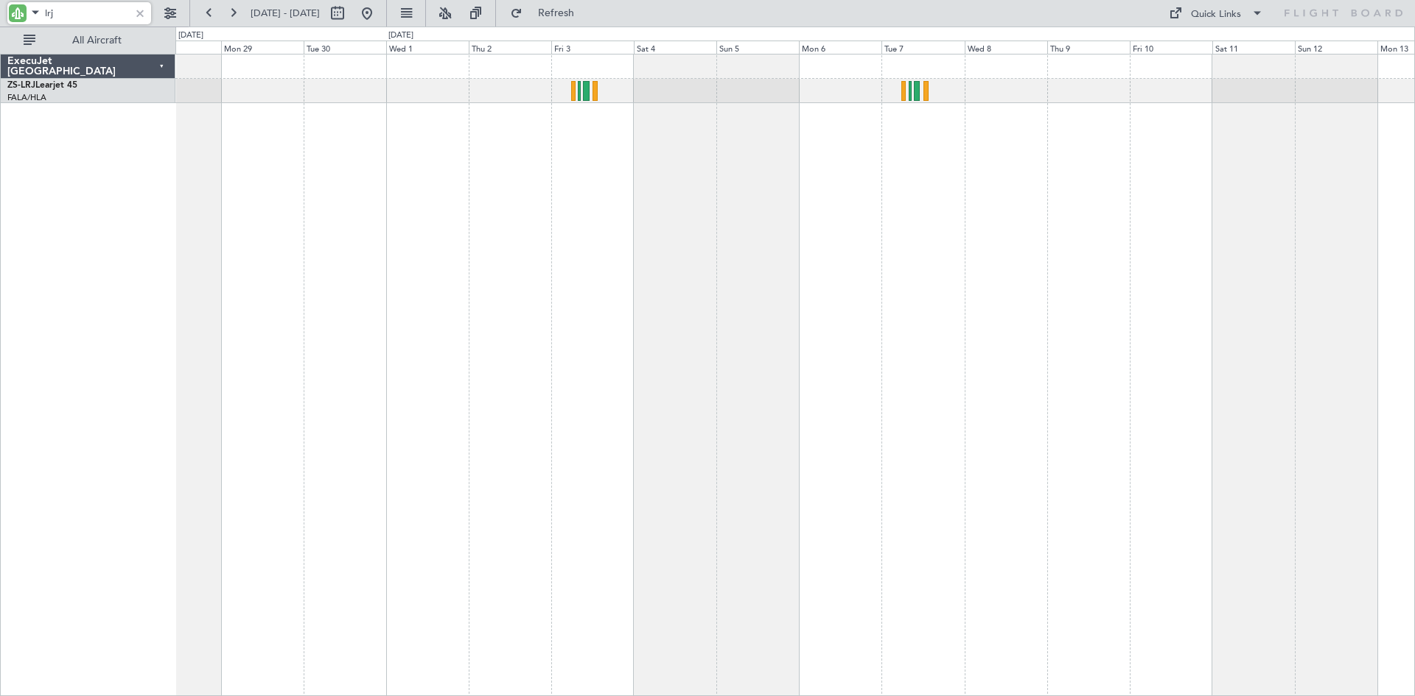
click at [79, 8] on input "lrj" at bounding box center [87, 13] width 85 height 22
type input "l"
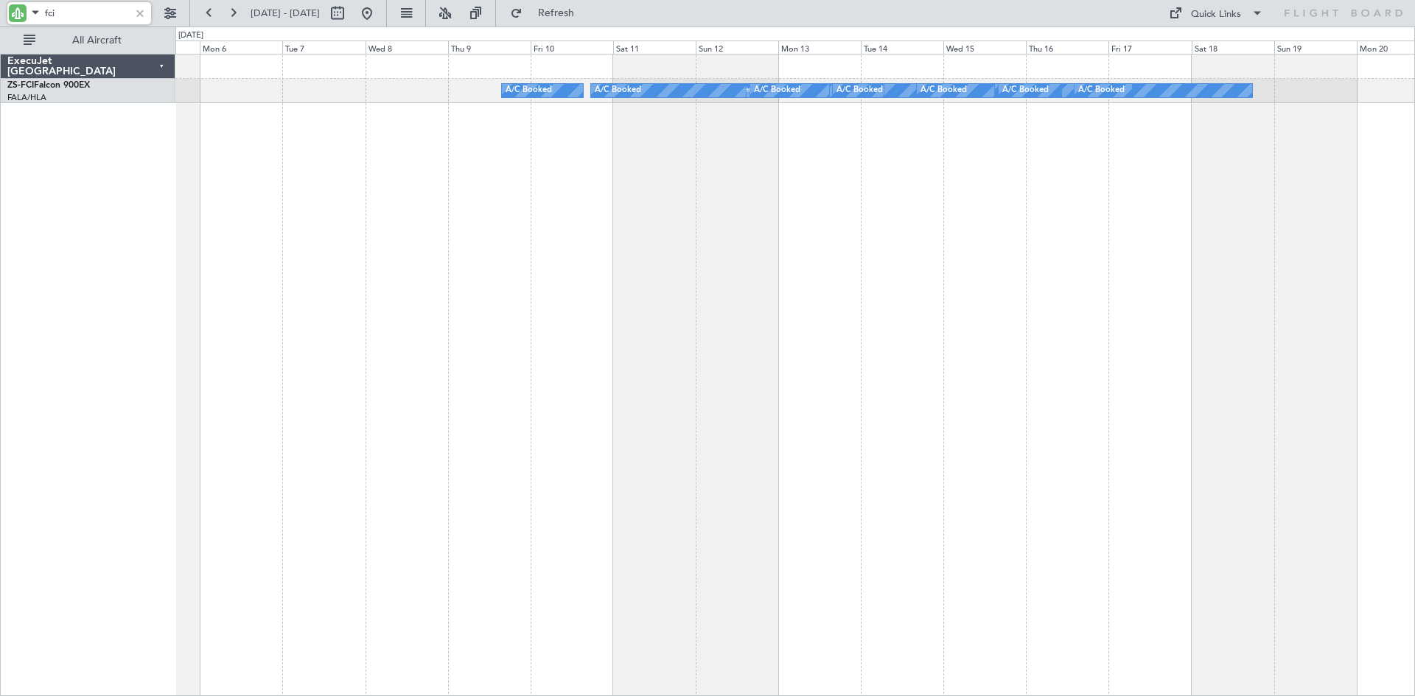
click at [450, 211] on div "A/C Booked A/C Booked A/C Booked A/C Booked A/C Booked A/C Booked A/C Booked A/…" at bounding box center [795, 375] width 1240 height 643
type input "fci"
click at [379, 14] on button at bounding box center [367, 13] width 24 height 24
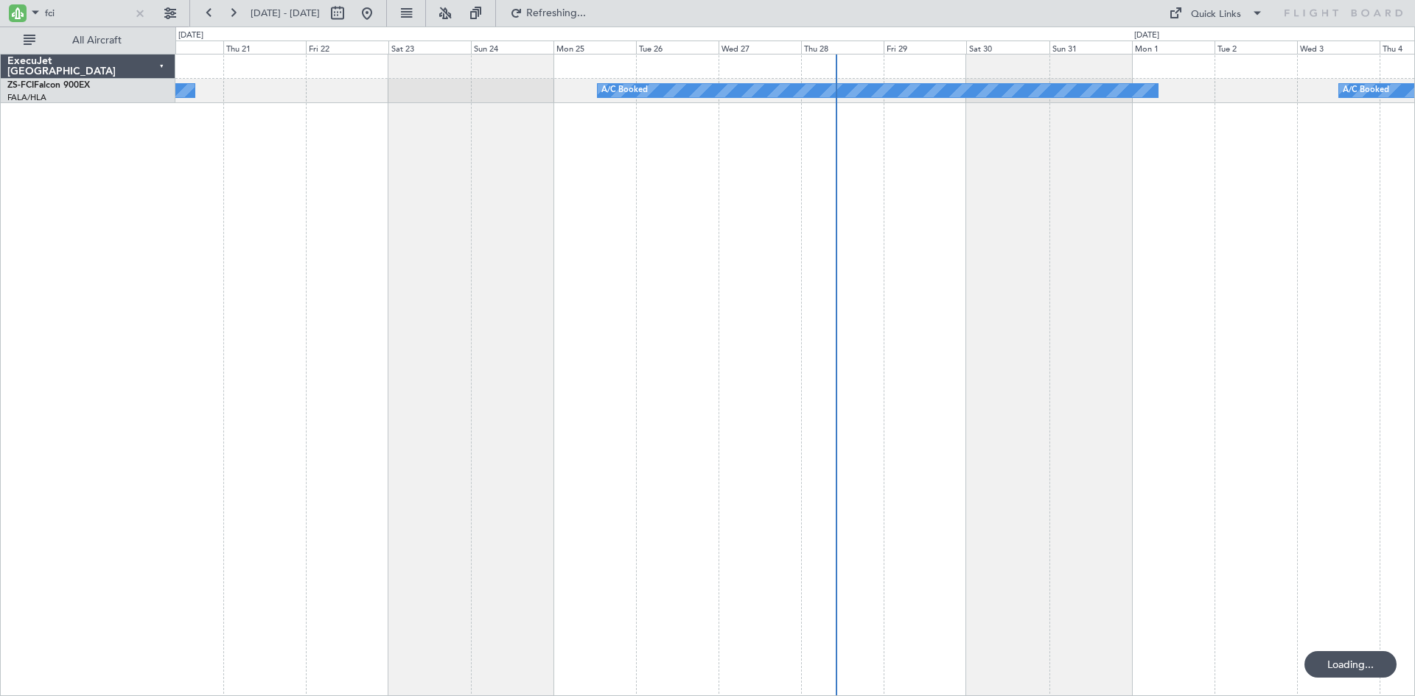
click at [1300, 199] on div "A/C Booked A/C Booked A/C Booked A/C Booked" at bounding box center [795, 375] width 1240 height 643
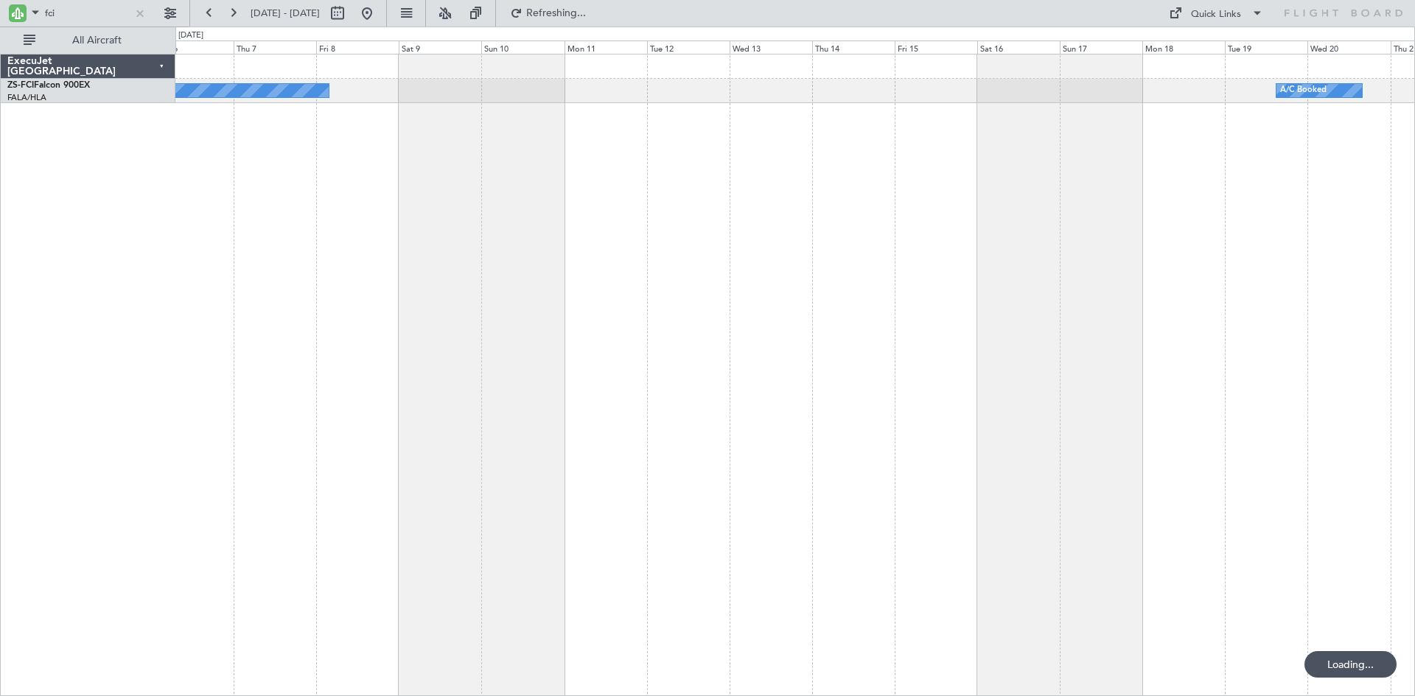
click at [908, 214] on div "A/C Booked A/C Booked A/C Booked A/C Booked" at bounding box center [795, 375] width 1240 height 643
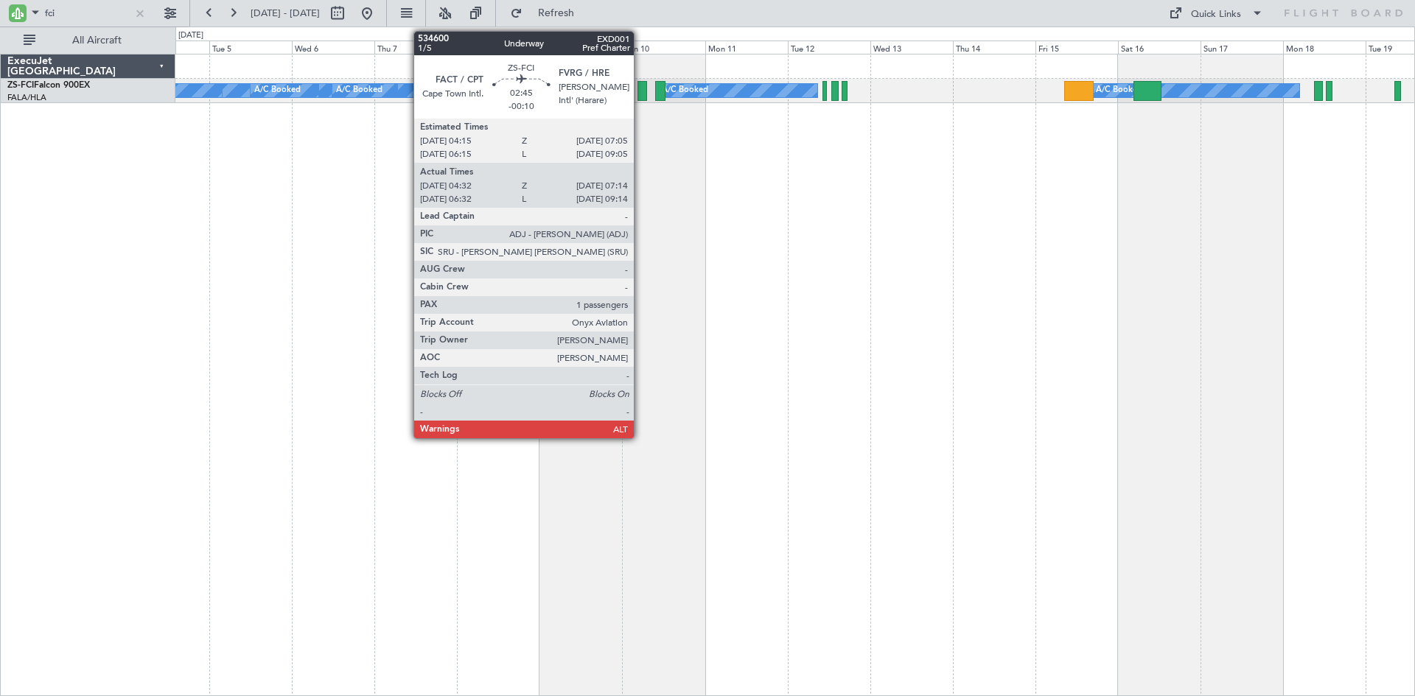
click at [640, 91] on div at bounding box center [642, 91] width 10 height 20
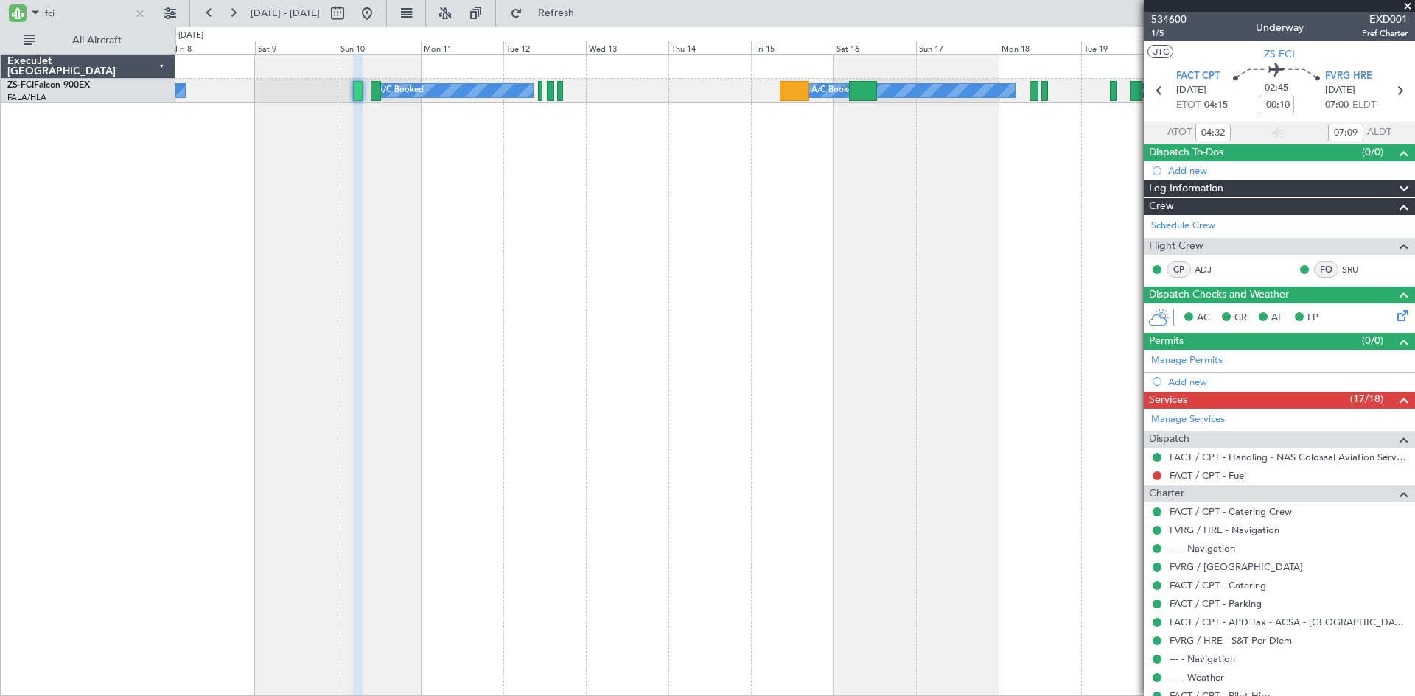
click at [23, 195] on div "A/C Booked A/C Booked A/C Booked A/C Booked A/C Booked A/C Booked A/C Booked A/…" at bounding box center [707, 362] width 1415 height 670
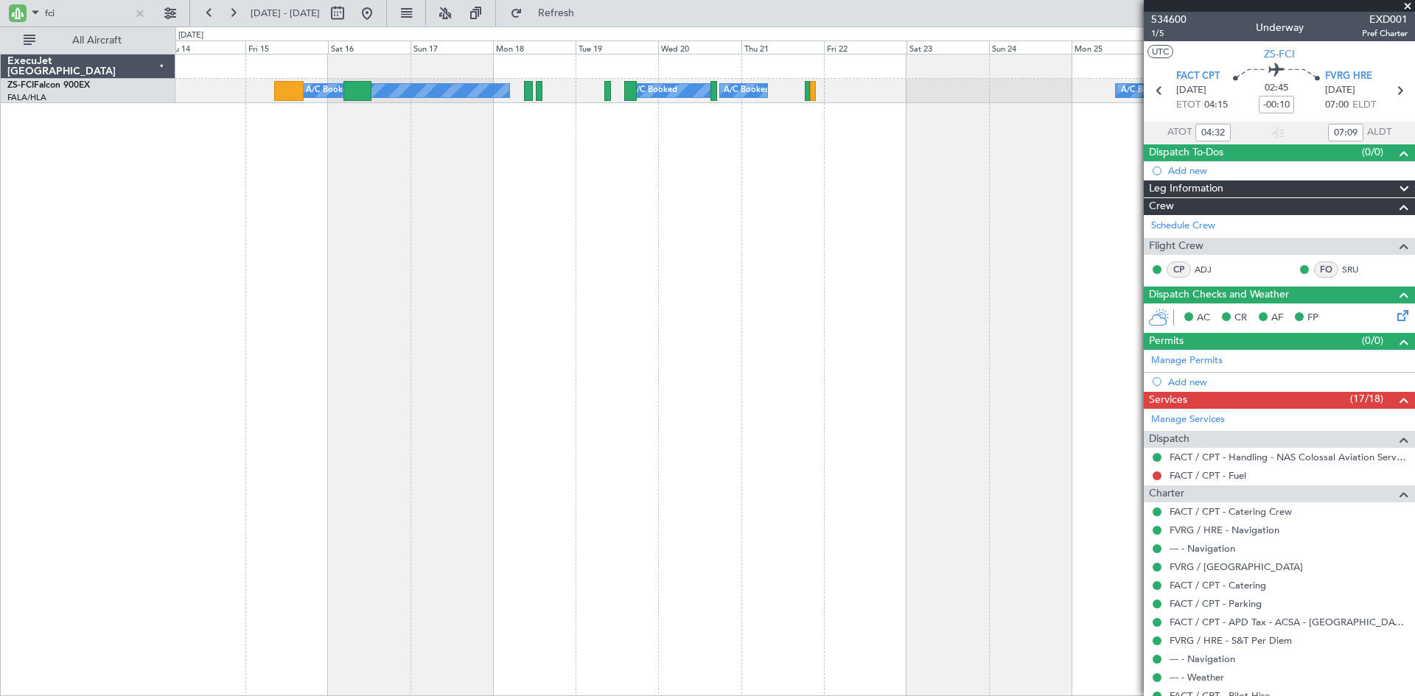
click at [597, 191] on div "A/C Booked A/C Booked A/C Booked A/C Booked A/C Booked A/C Booked A/C Booked A/…" at bounding box center [795, 375] width 1240 height 643
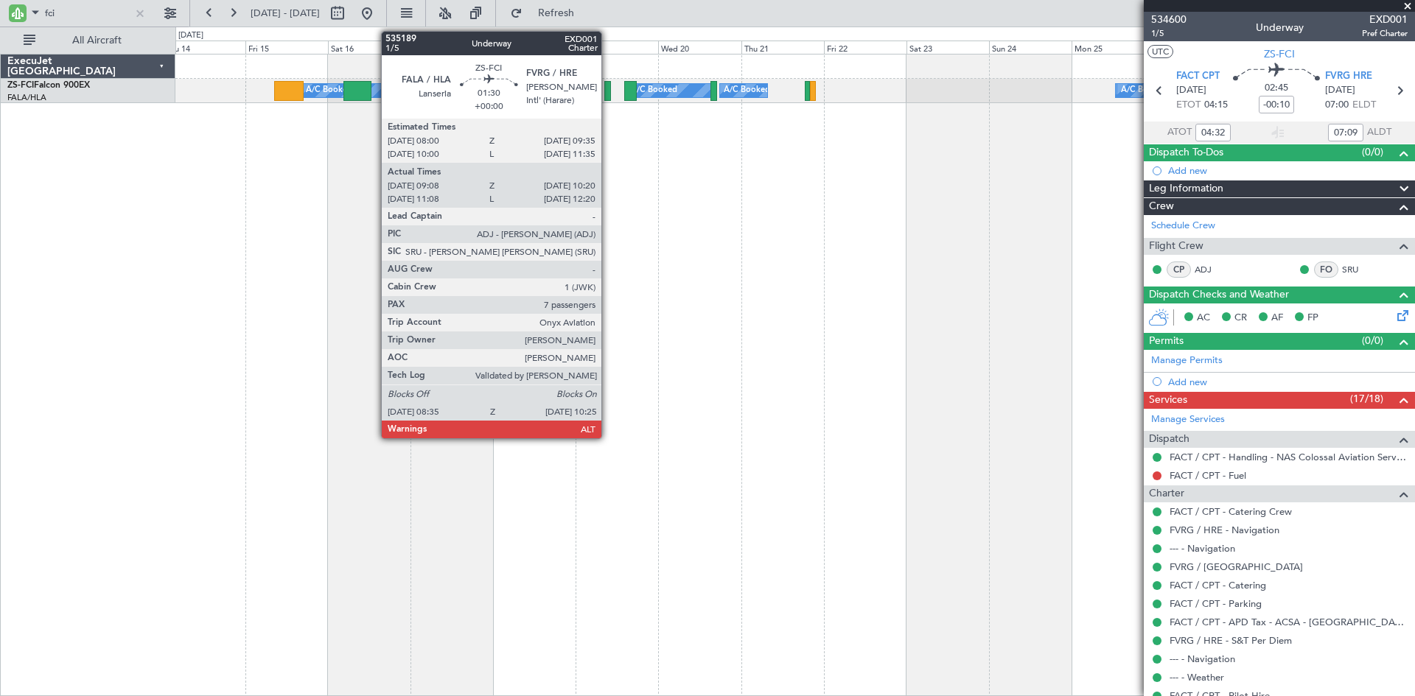
click at [608, 86] on div at bounding box center [607, 91] width 7 height 20
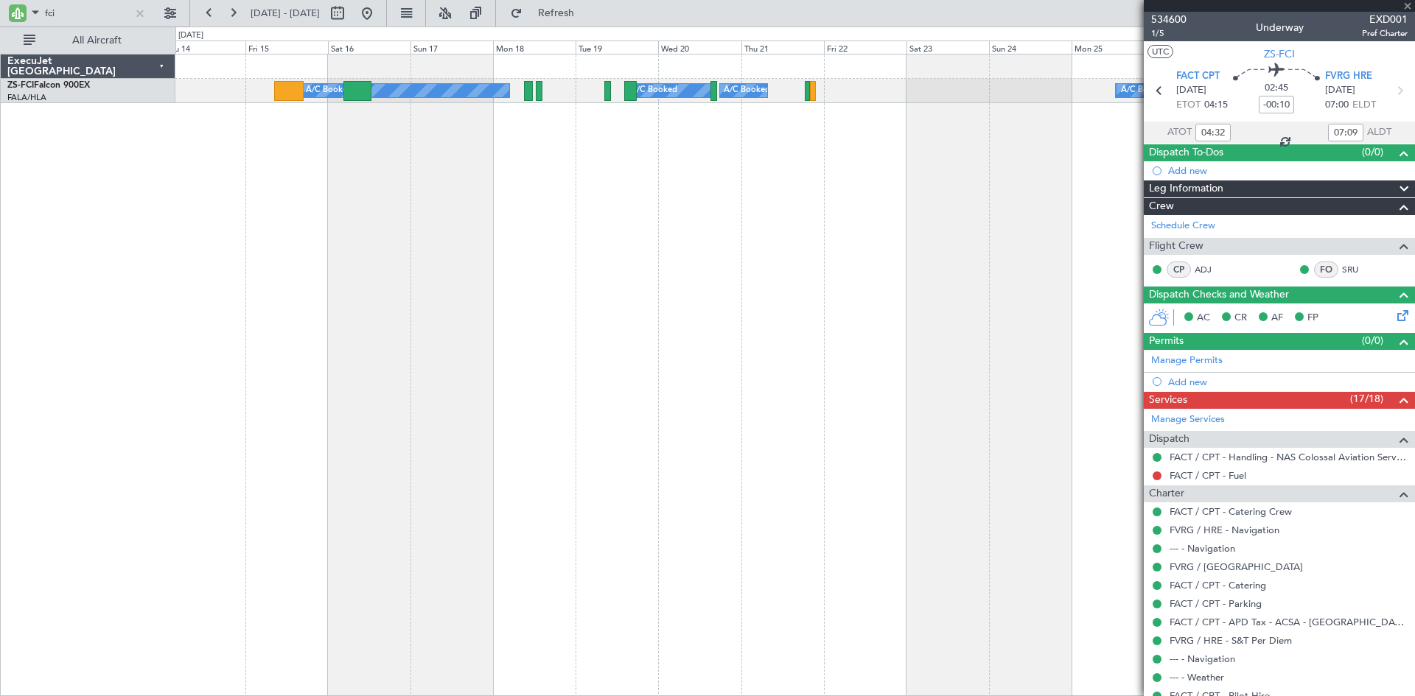
type input "09:08"
type input "10:15"
type input "7"
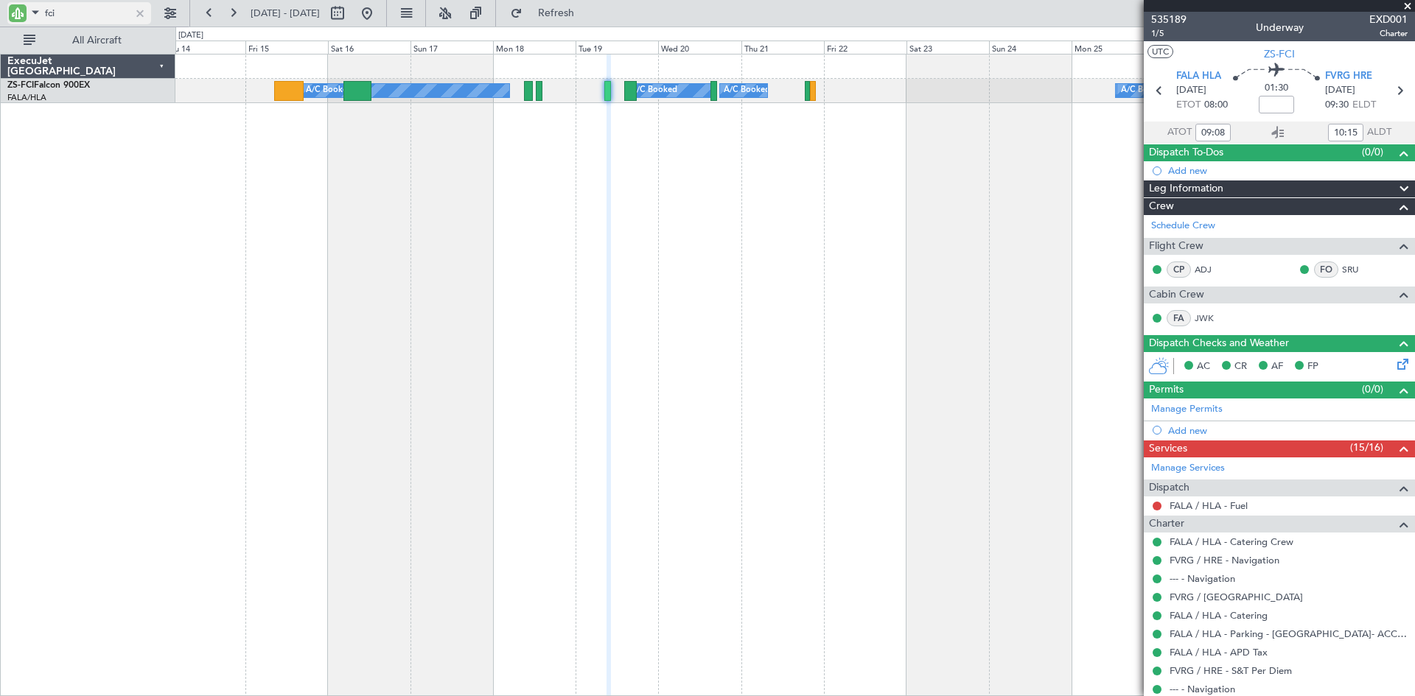
click at [74, 13] on input "fci" at bounding box center [87, 13] width 85 height 22
type input "f"
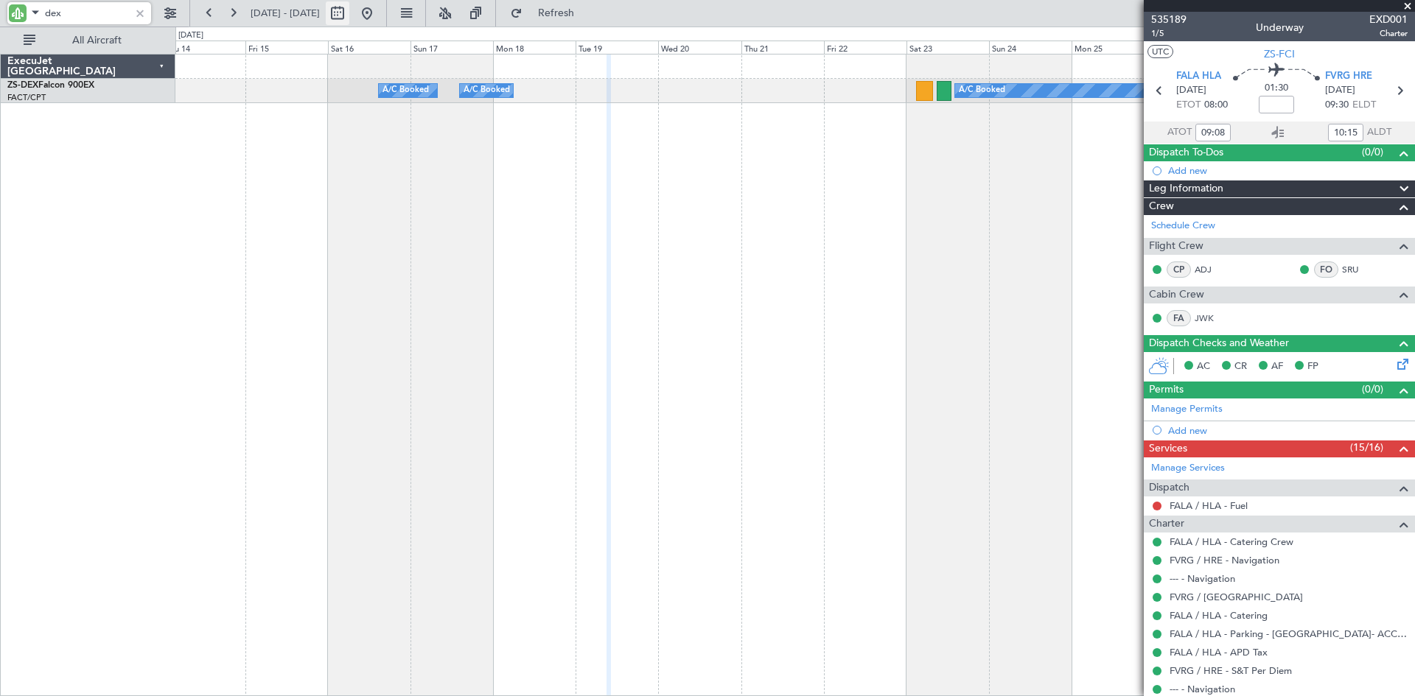
type input "dex"
click at [349, 13] on button at bounding box center [338, 13] width 24 height 24
select select "8"
select select "2025"
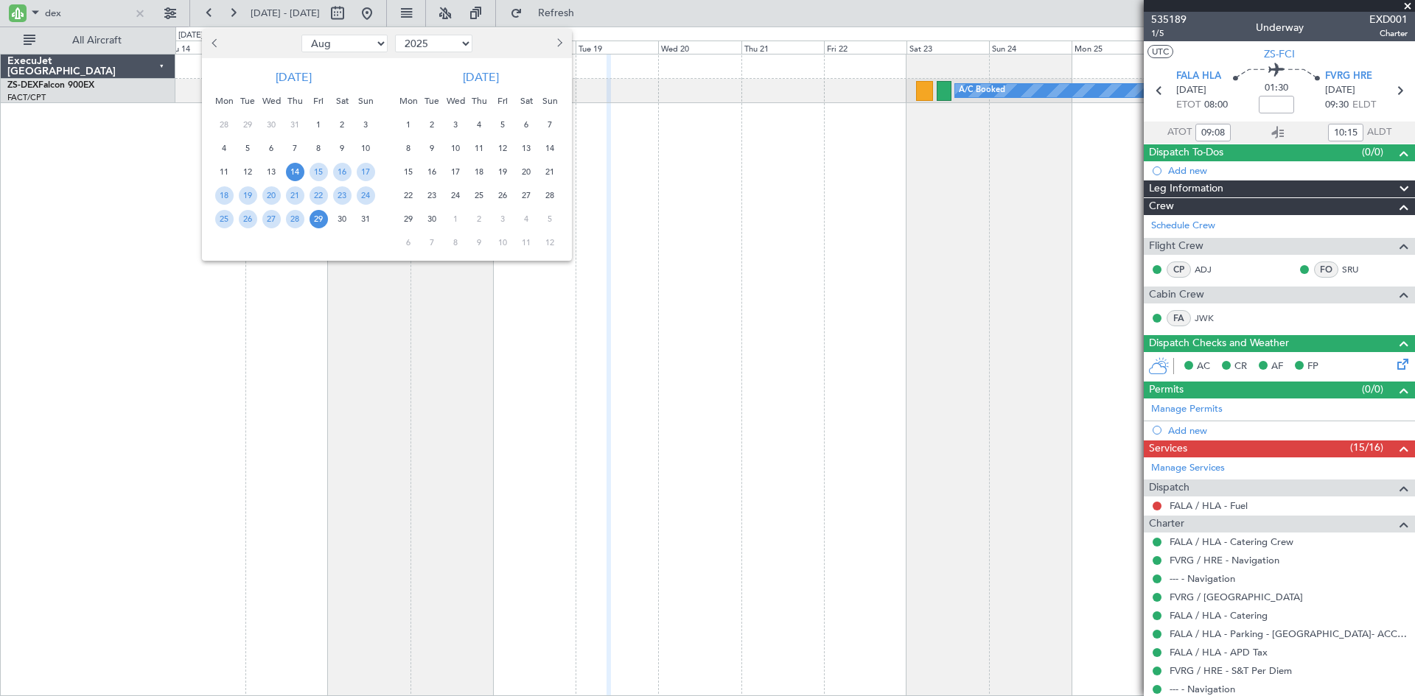
click at [561, 40] on button "Next month" at bounding box center [559, 44] width 16 height 24
click at [551, 148] on span "14" at bounding box center [550, 148] width 18 height 18
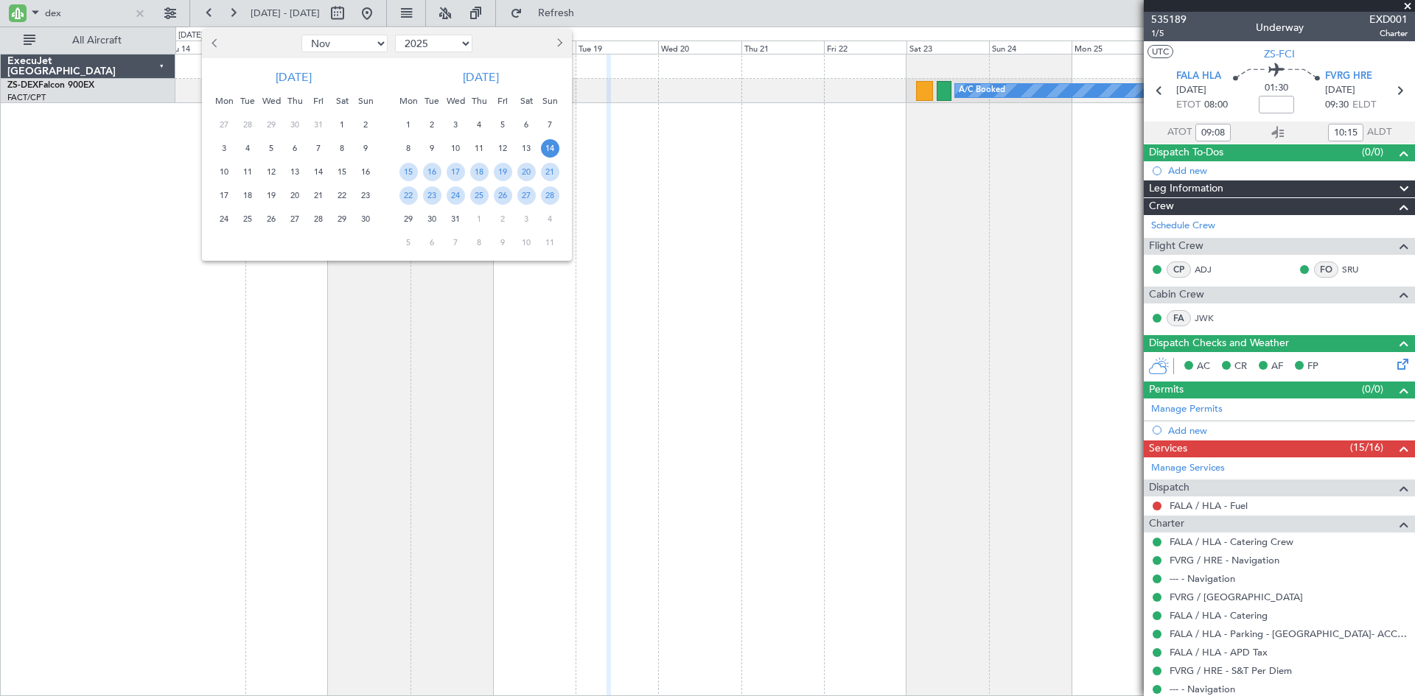
click at [551, 148] on span "14" at bounding box center [550, 148] width 18 height 18
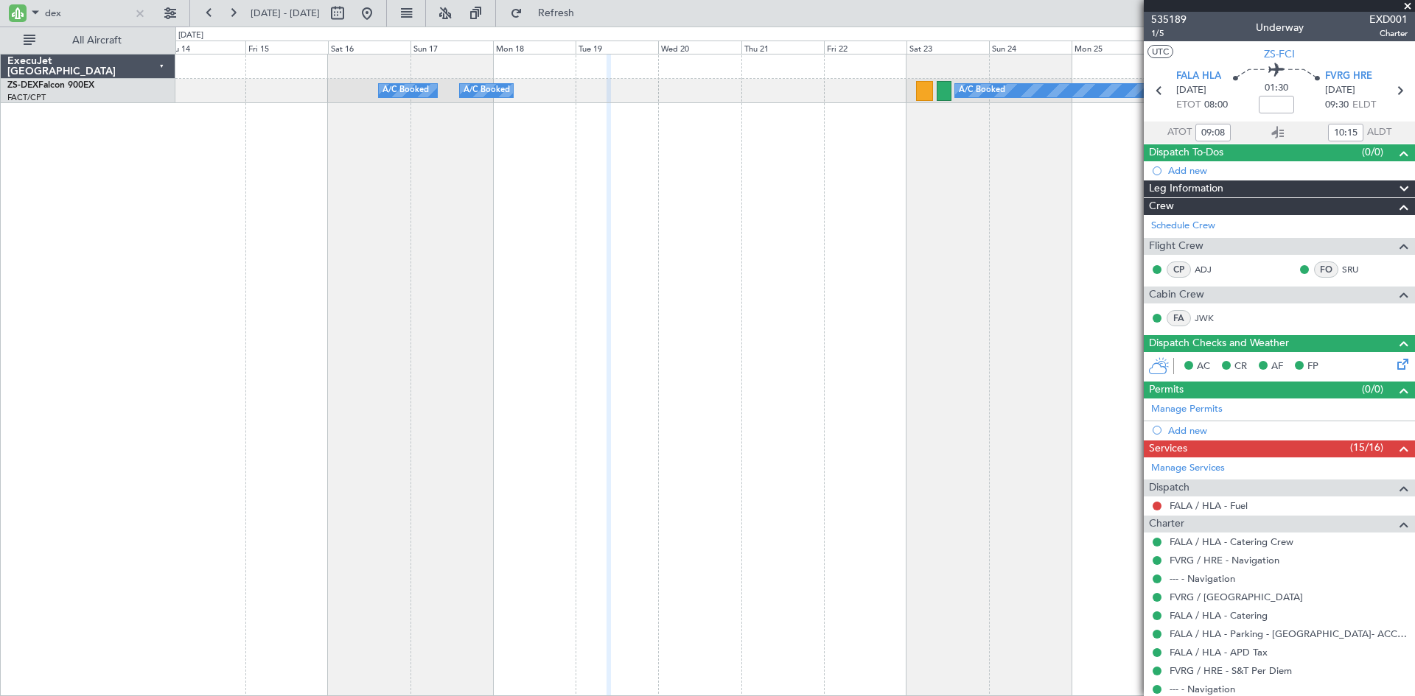
select select "12"
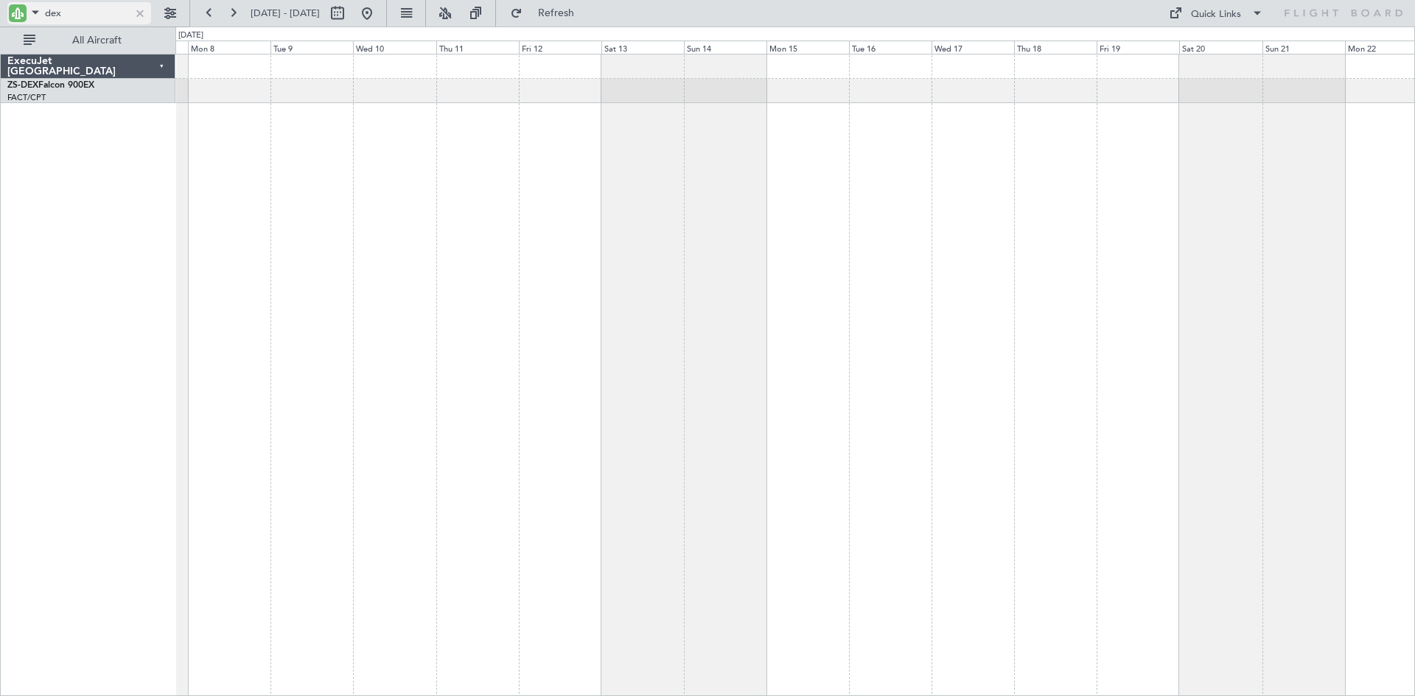
click at [70, 18] on input "dex" at bounding box center [87, 13] width 85 height 22
type input "d"
click at [102, 312] on div "A/C Booked A/C Booked A/C Booked ExecuJet [GEOGRAPHIC_DATA] ZS-FCI Falcon 900EX…" at bounding box center [707, 362] width 1415 height 670
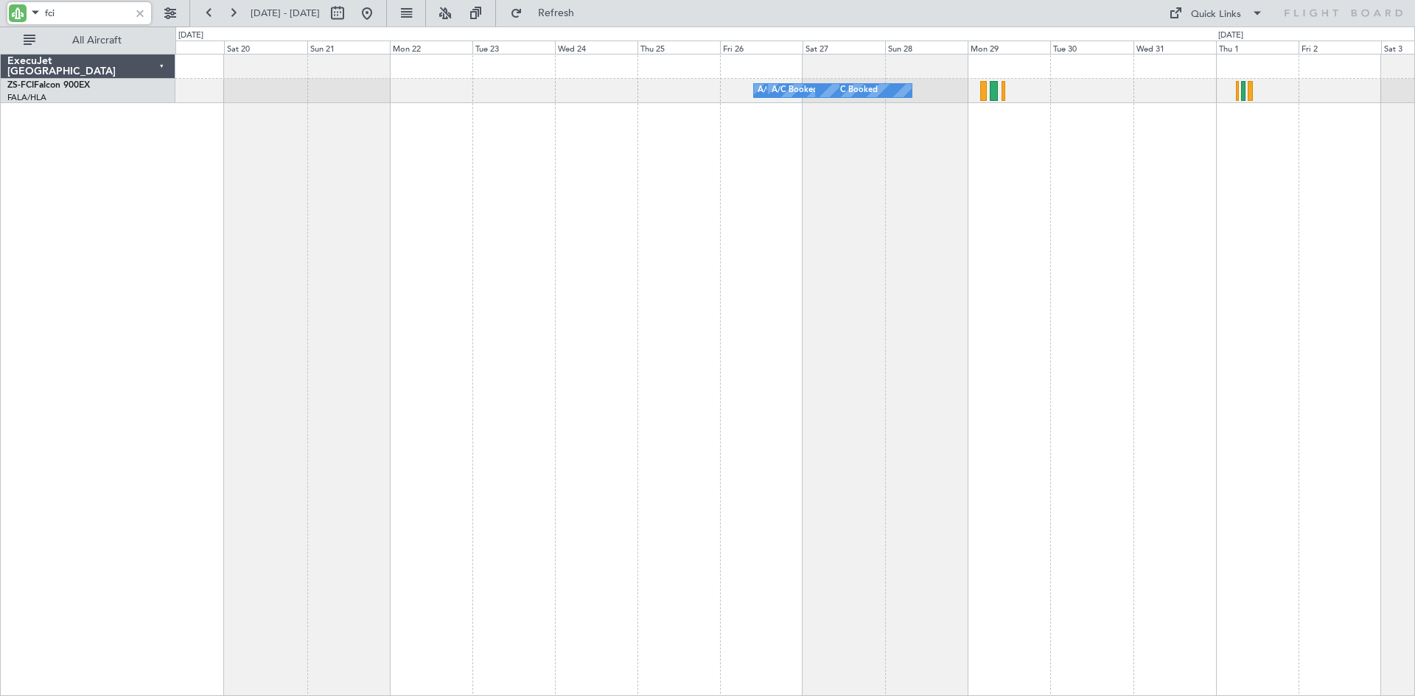
click at [711, 192] on div "A/C Booked A/C Booked A/C Booked A/C Booked A/C Booked A/C Booked" at bounding box center [795, 375] width 1240 height 643
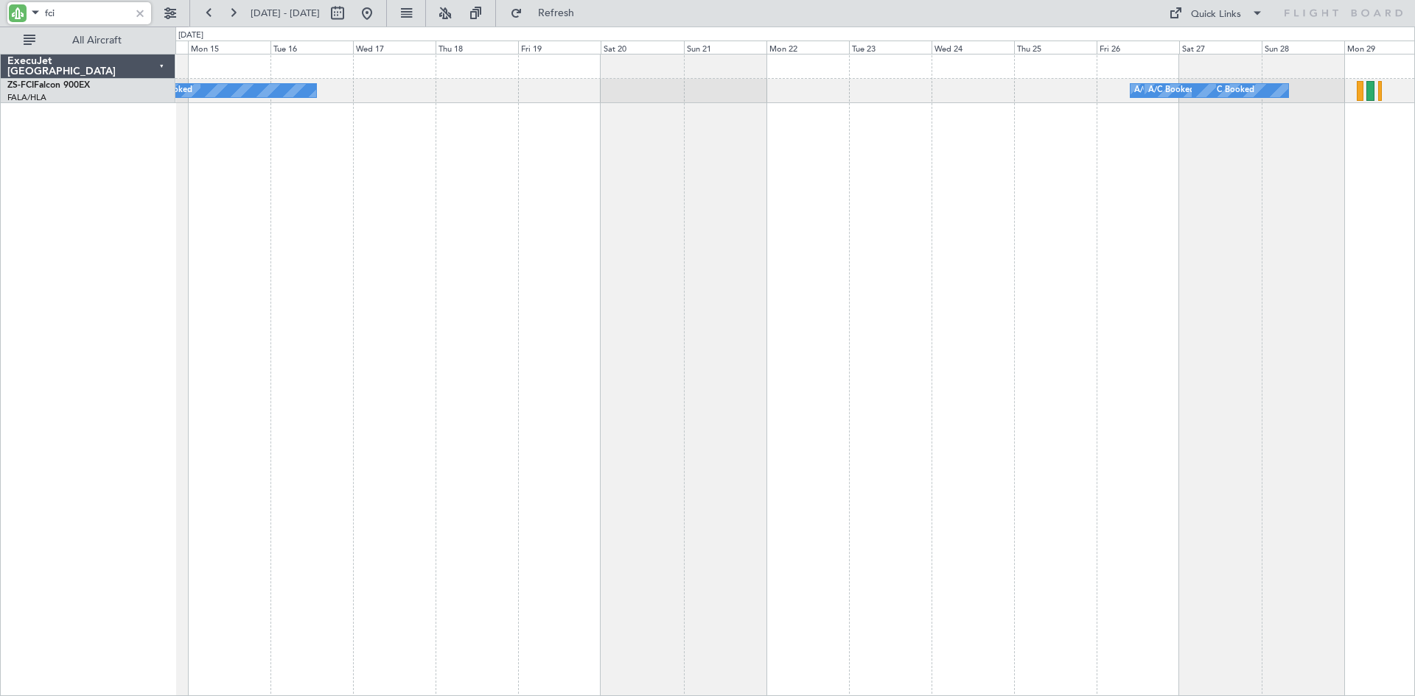
click at [915, 162] on div "A/C Booked A/C Booked A/C Booked A/C Booked A/C Booked" at bounding box center [795, 375] width 1240 height 643
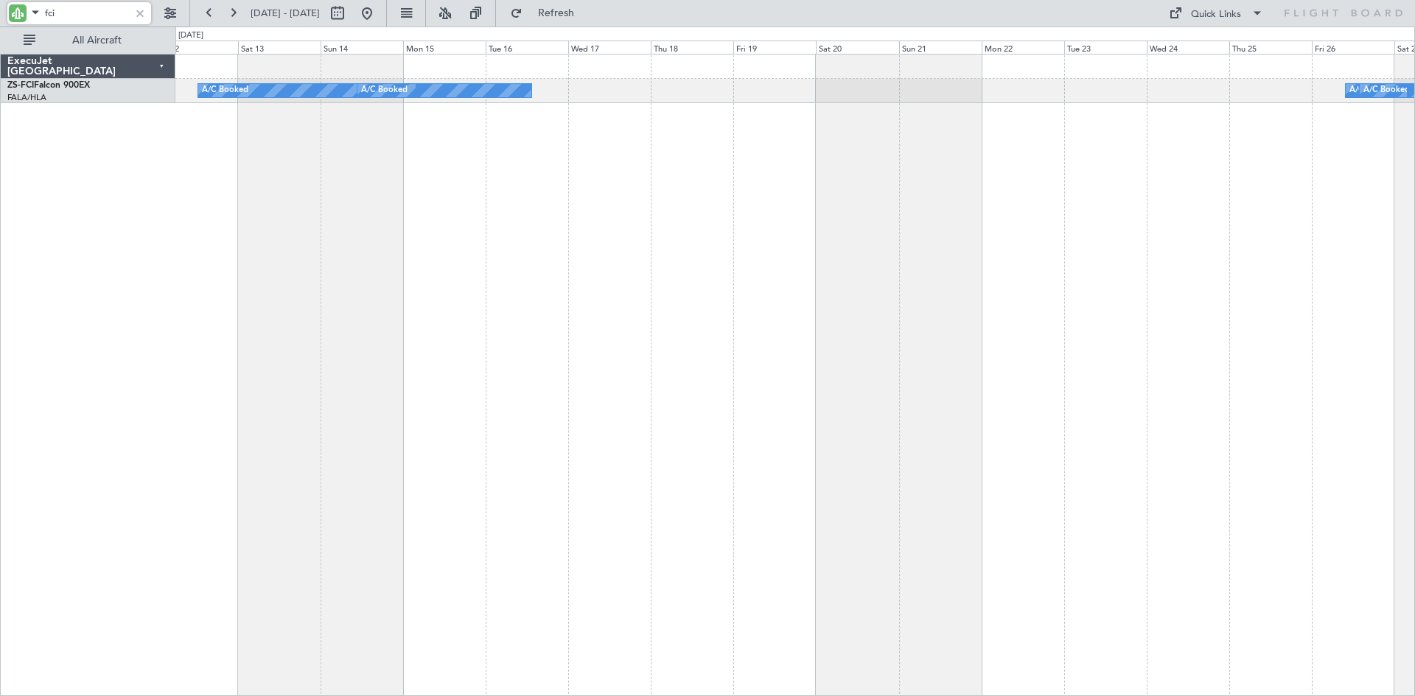
click at [662, 176] on div "A/C Booked A/C Booked A/C Booked A/C Booked A/C Booked" at bounding box center [795, 375] width 1240 height 643
click at [76, 13] on input "fci" at bounding box center [87, 13] width 85 height 22
type input "f"
click at [69, 11] on input "dex" at bounding box center [87, 13] width 85 height 22
type input "d"
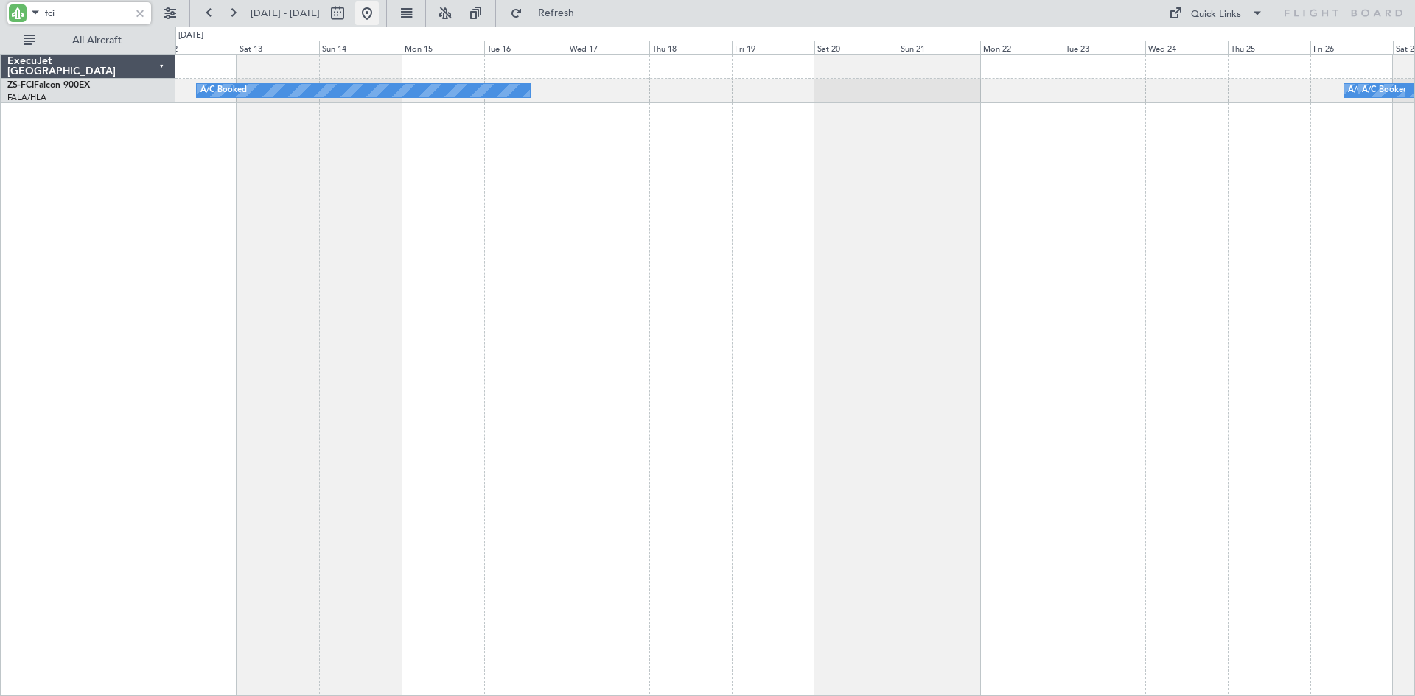
click at [379, 17] on button at bounding box center [367, 13] width 24 height 24
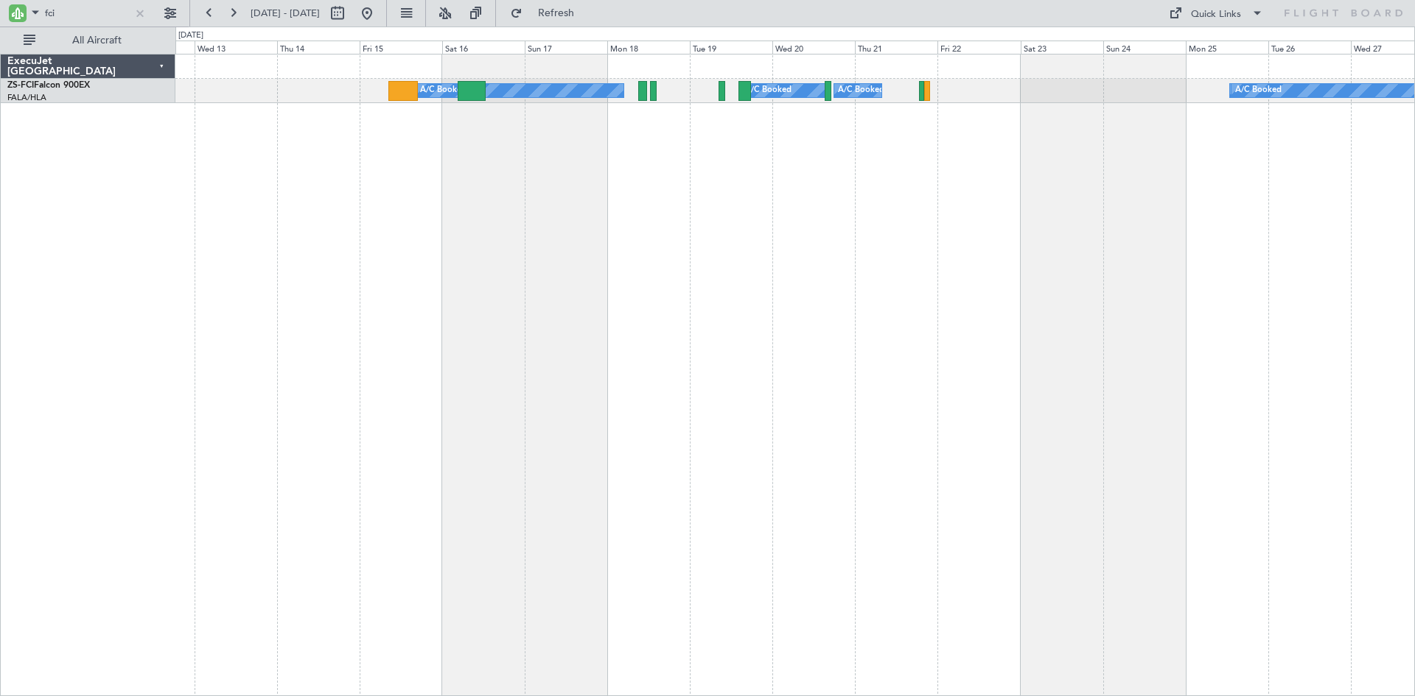
click at [979, 171] on div "A/C Booked A/C Booked A/C Booked A/C Booked A/C Booked A/C Booked A/C Booked" at bounding box center [795, 375] width 1240 height 643
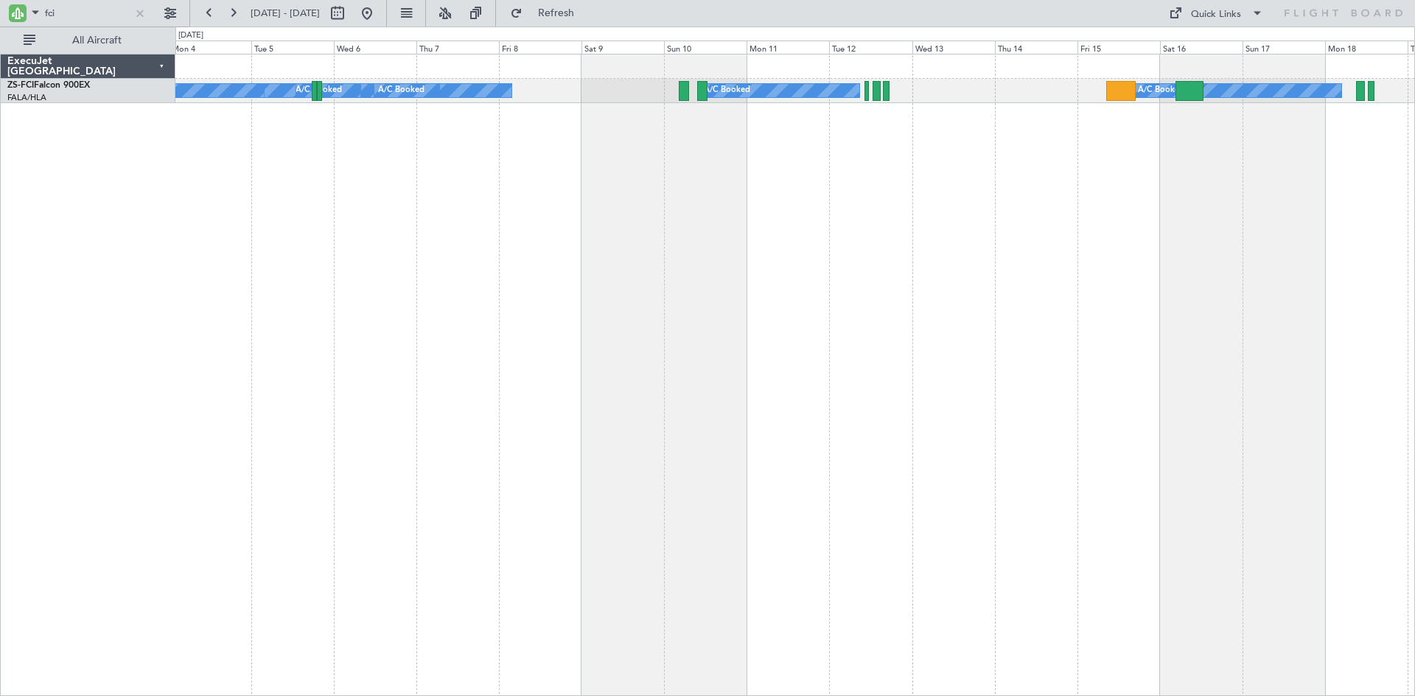
click at [1088, 195] on div "A/C Booked A/C Booked A/C Booked A/C Booked A/C Booked A/C Booked A/C Booked A/…" at bounding box center [795, 375] width 1240 height 643
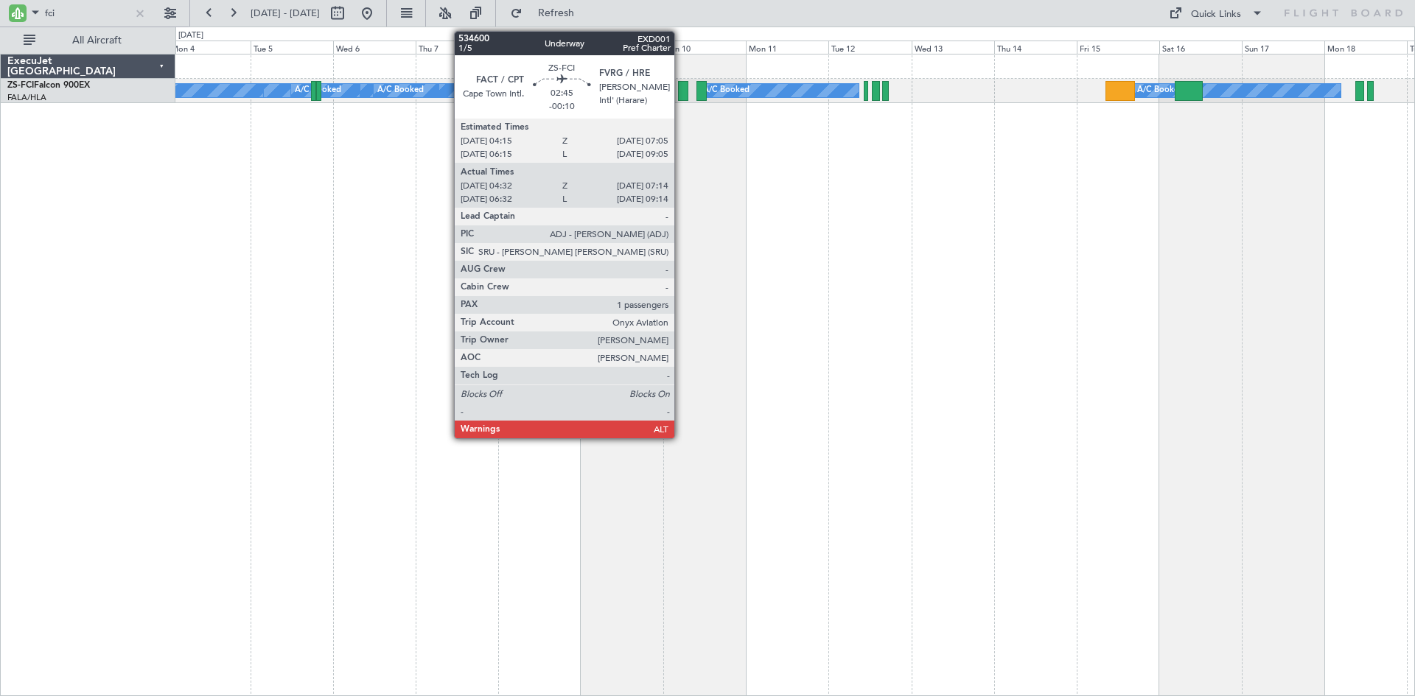
click at [681, 89] on div at bounding box center [683, 91] width 10 height 20
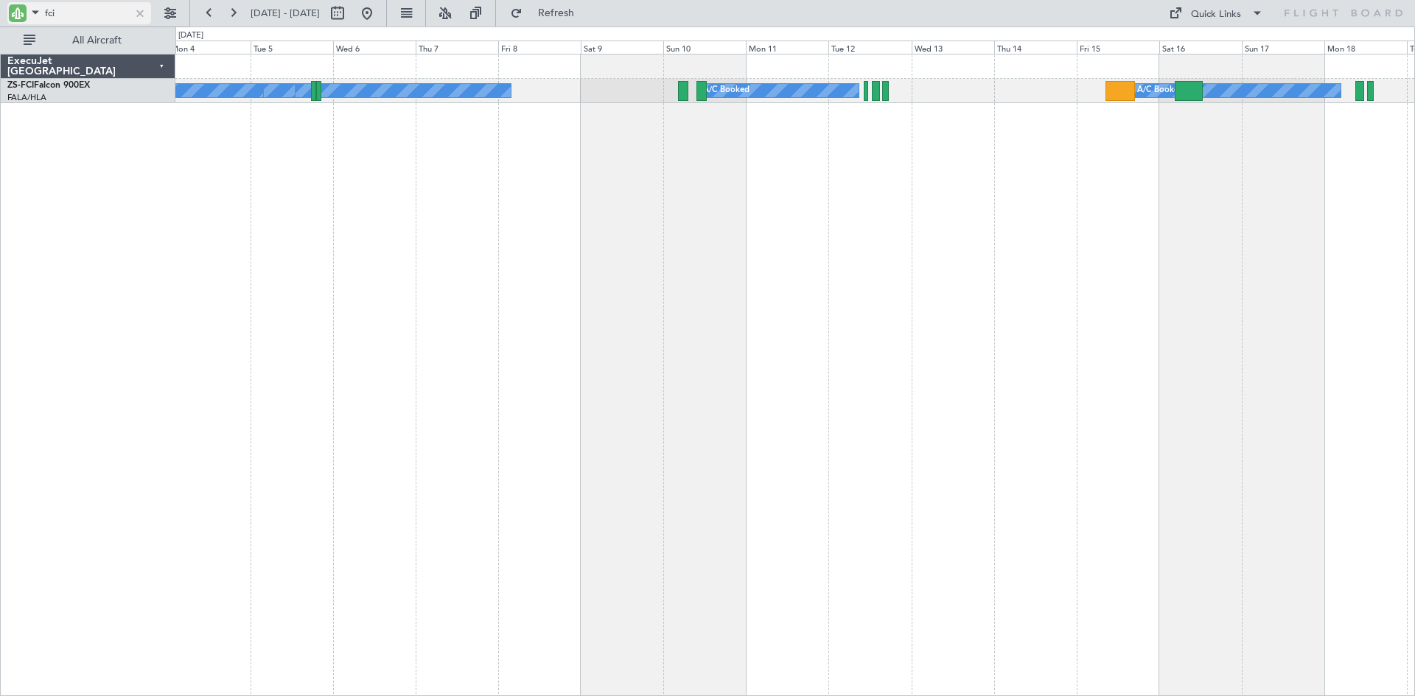
click at [82, 10] on input "fci" at bounding box center [87, 13] width 85 height 22
type input "f"
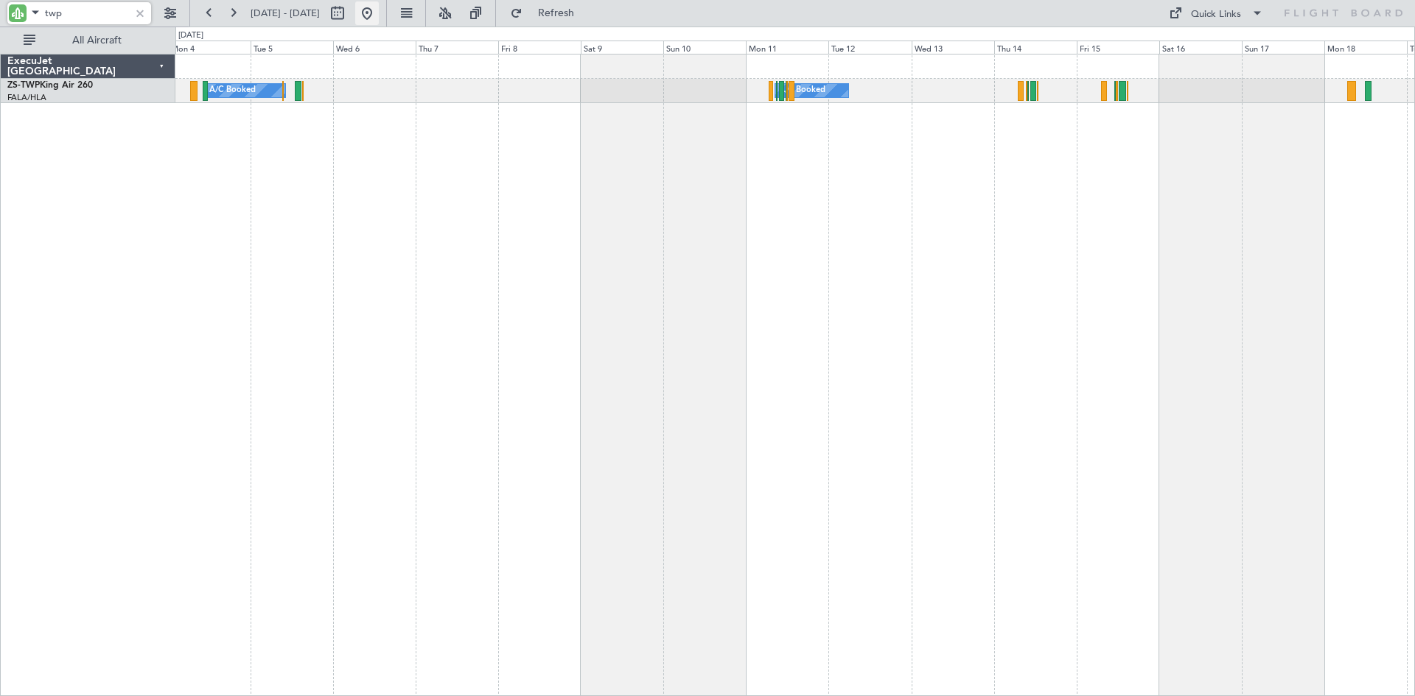
type input "twp"
click at [379, 9] on button at bounding box center [367, 13] width 24 height 24
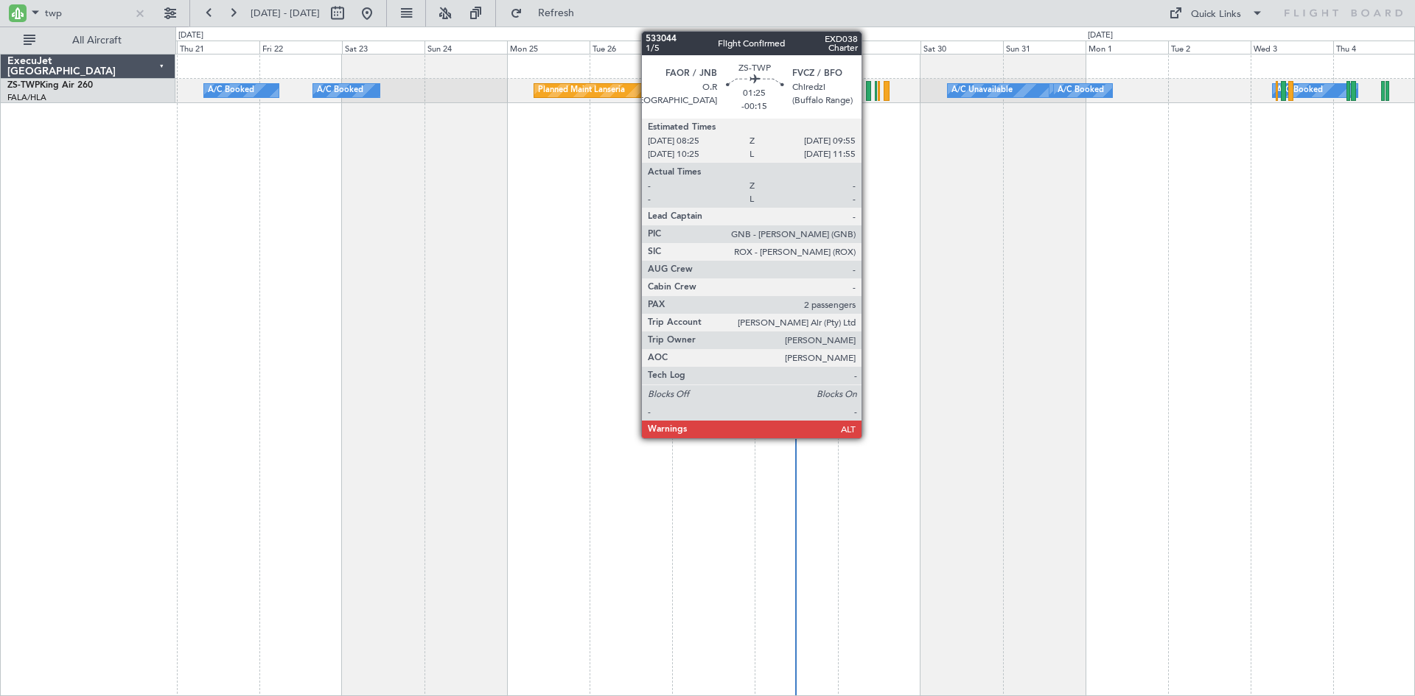
click at [868, 87] on div at bounding box center [869, 91] width 6 height 20
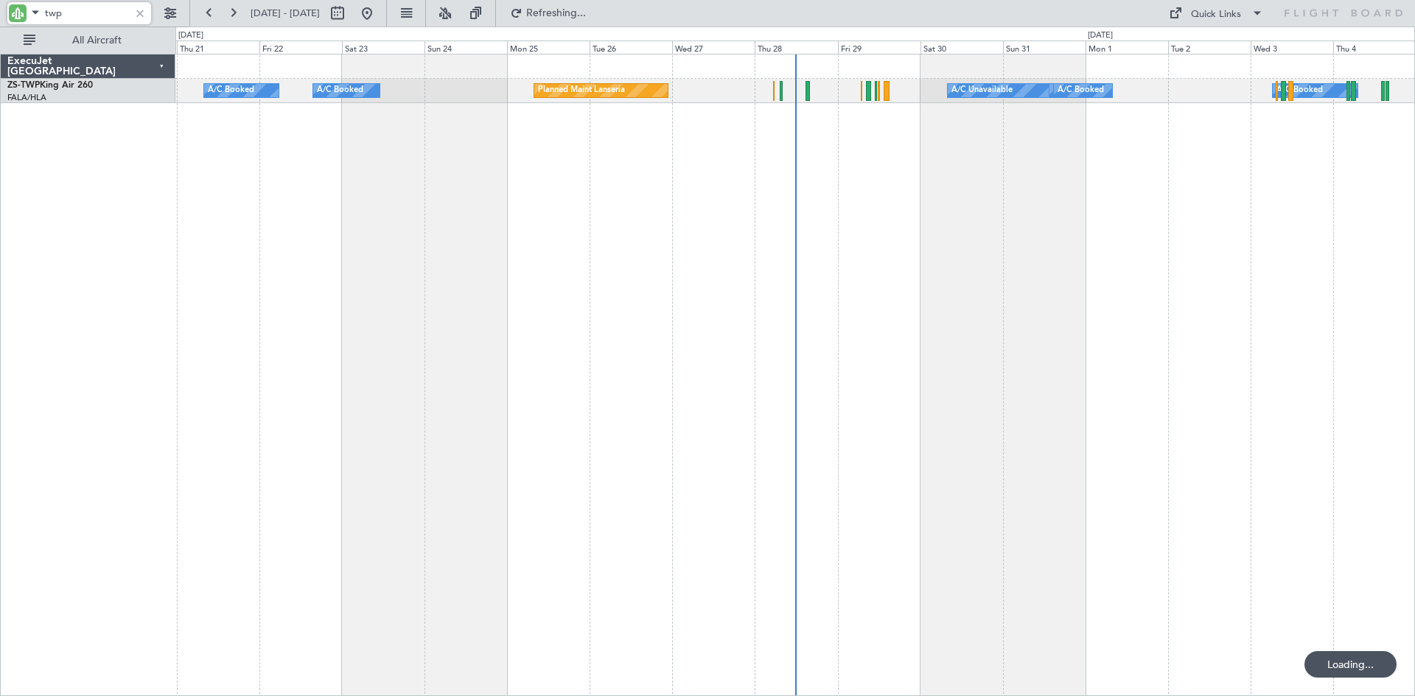
click at [85, 10] on input "twp" at bounding box center [87, 13] width 85 height 22
click at [349, 9] on button at bounding box center [338, 13] width 24 height 24
select select "8"
select select "2025"
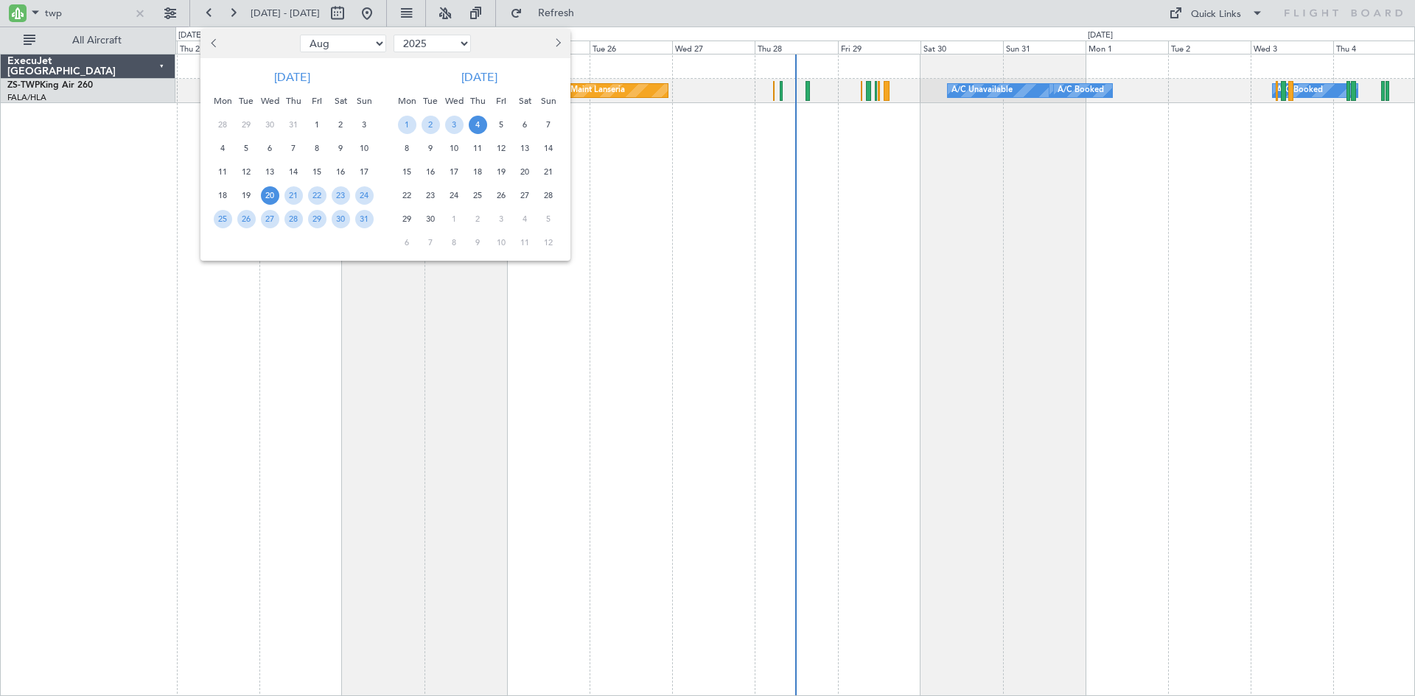
click at [554, 44] on span "Next month" at bounding box center [556, 42] width 9 height 9
click at [501, 122] on span "3" at bounding box center [501, 125] width 18 height 18
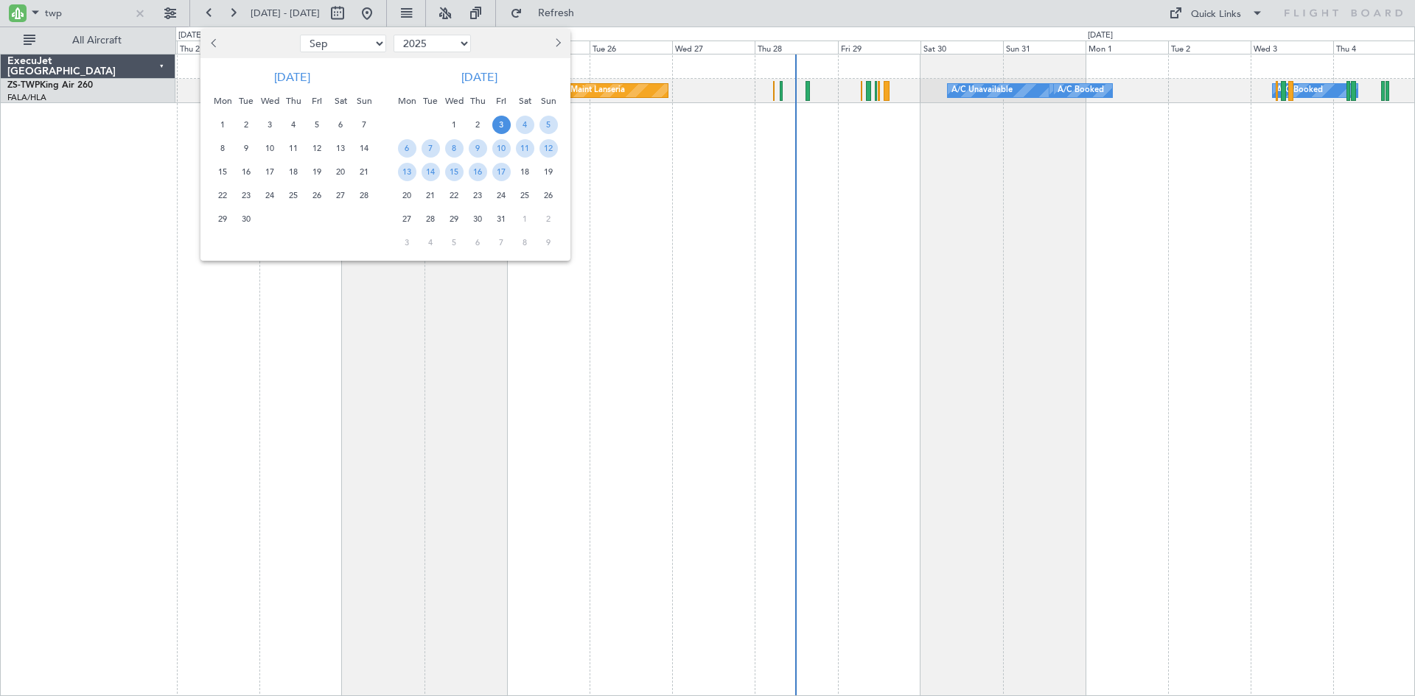
click at [501, 122] on span "3" at bounding box center [501, 125] width 18 height 18
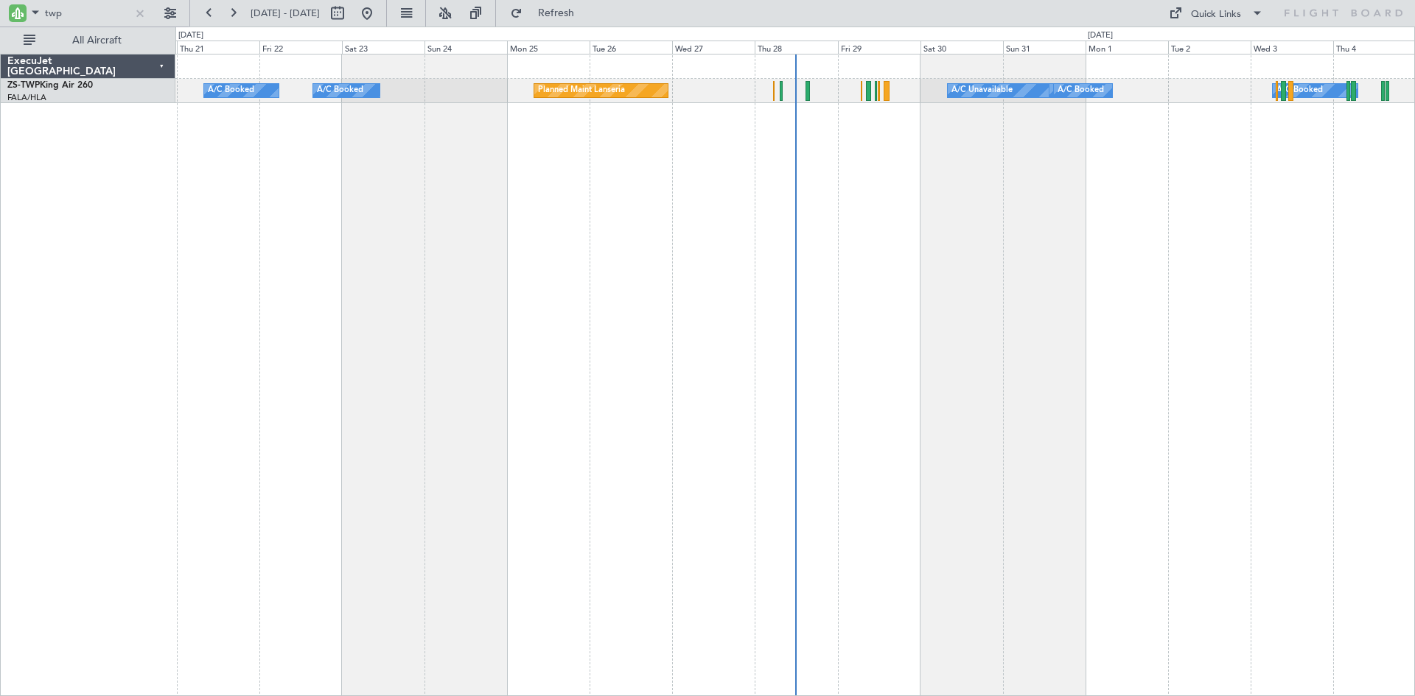
select select "10"
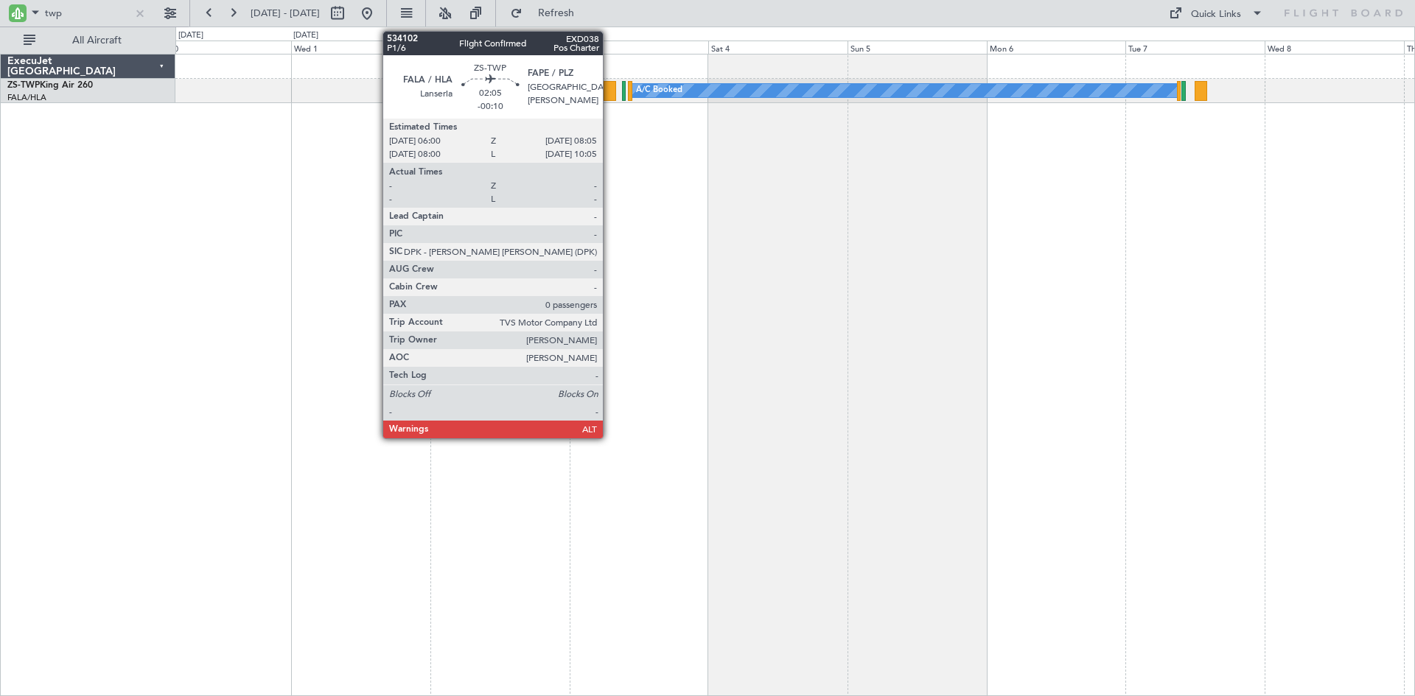
click at [609, 92] on div at bounding box center [610, 91] width 13 height 20
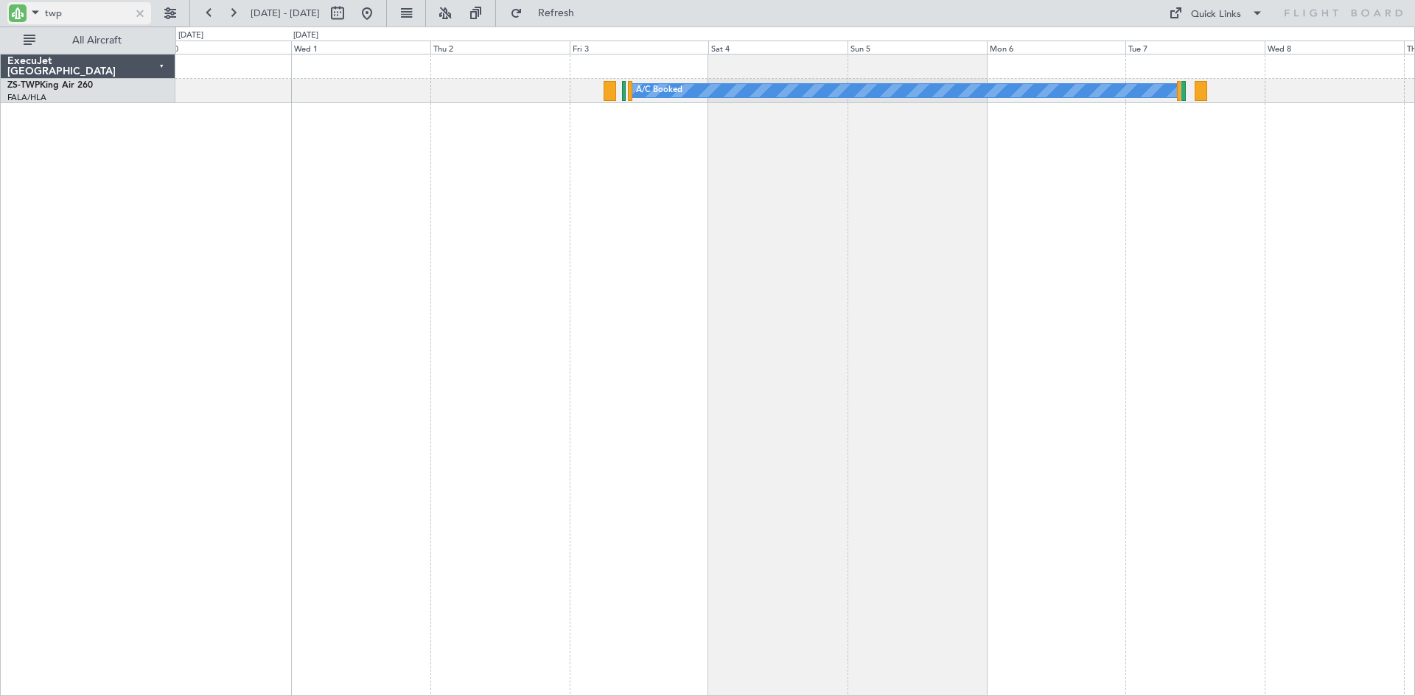
click at [136, 14] on div at bounding box center [140, 13] width 16 height 16
